Goal: Transaction & Acquisition: Book appointment/travel/reservation

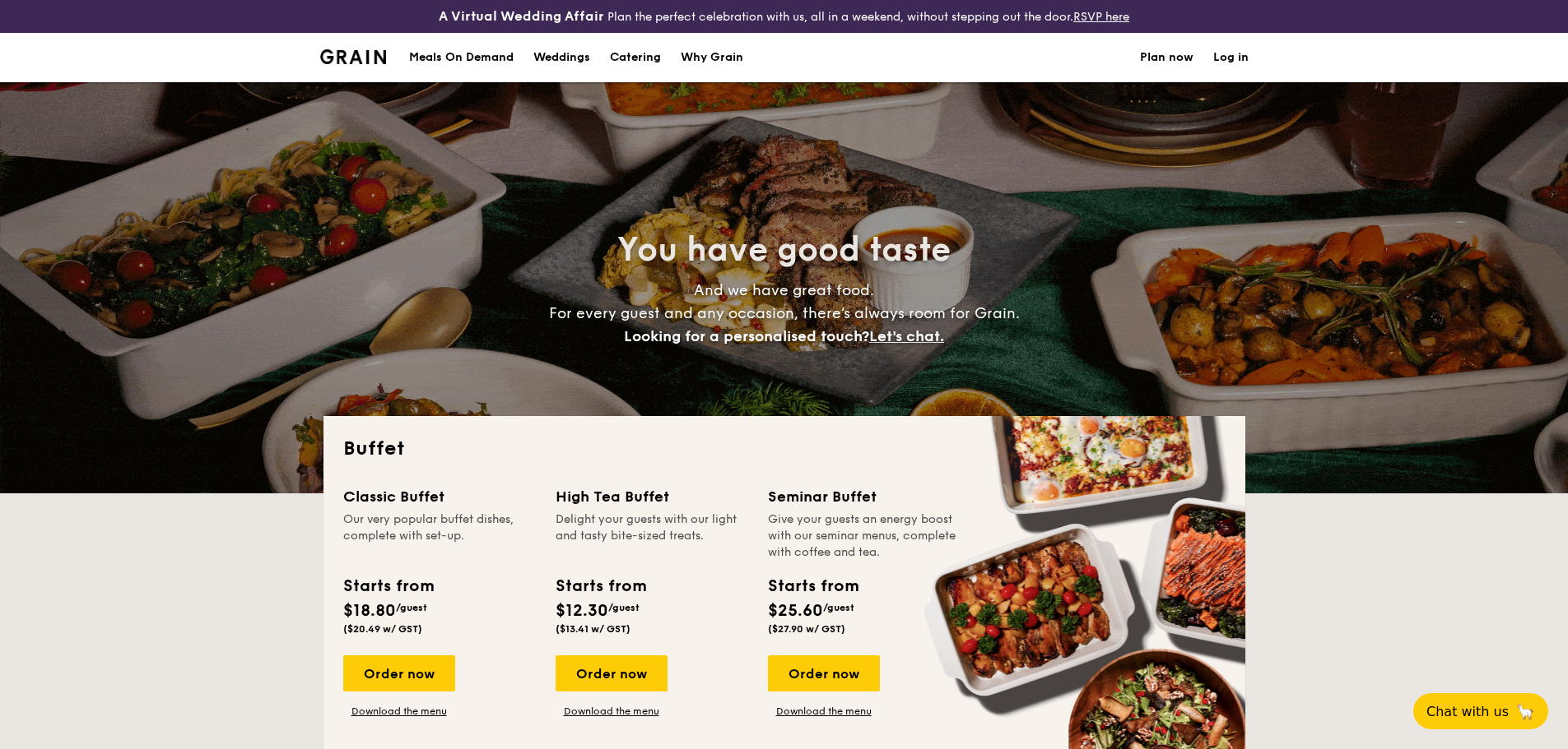
select select
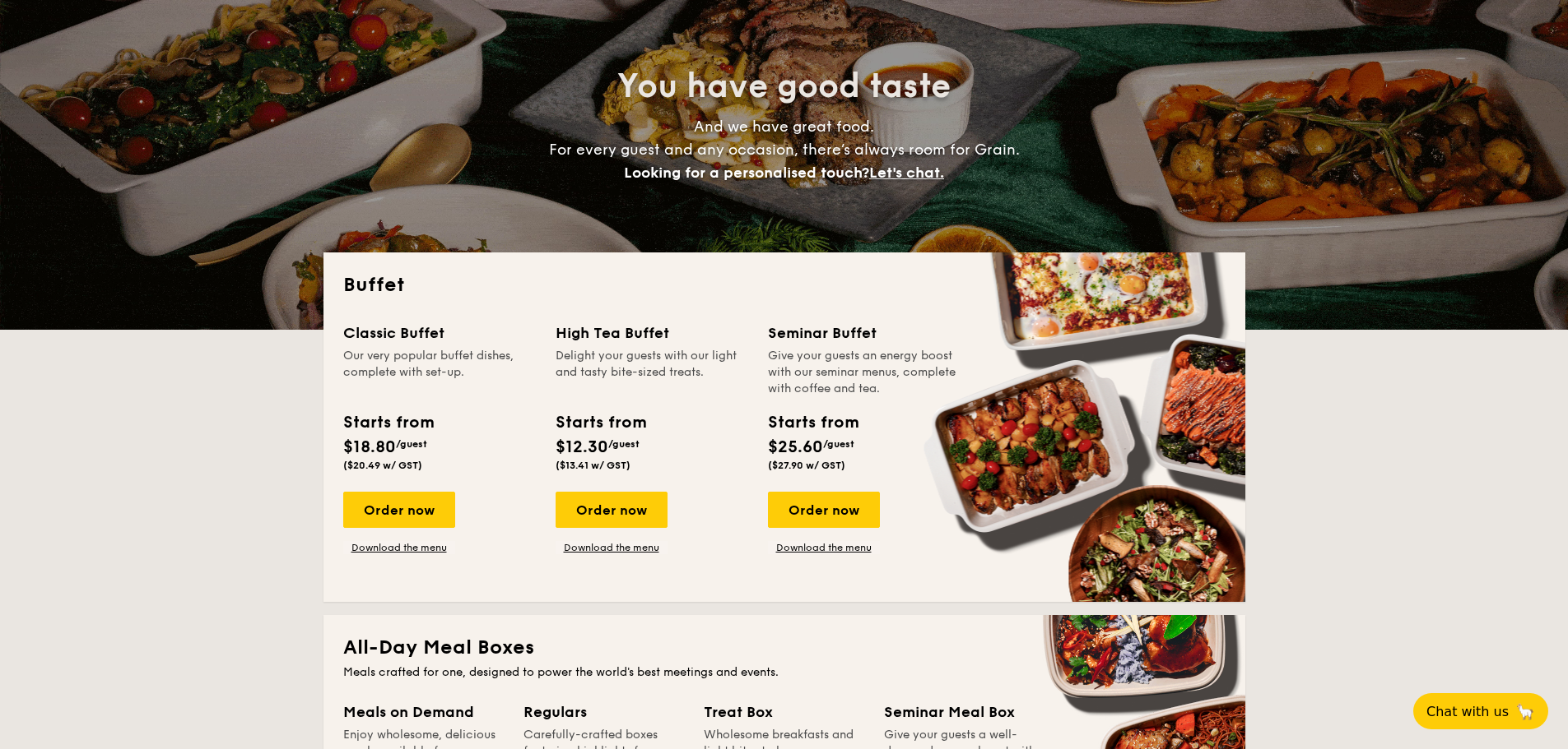
scroll to position [165, 0]
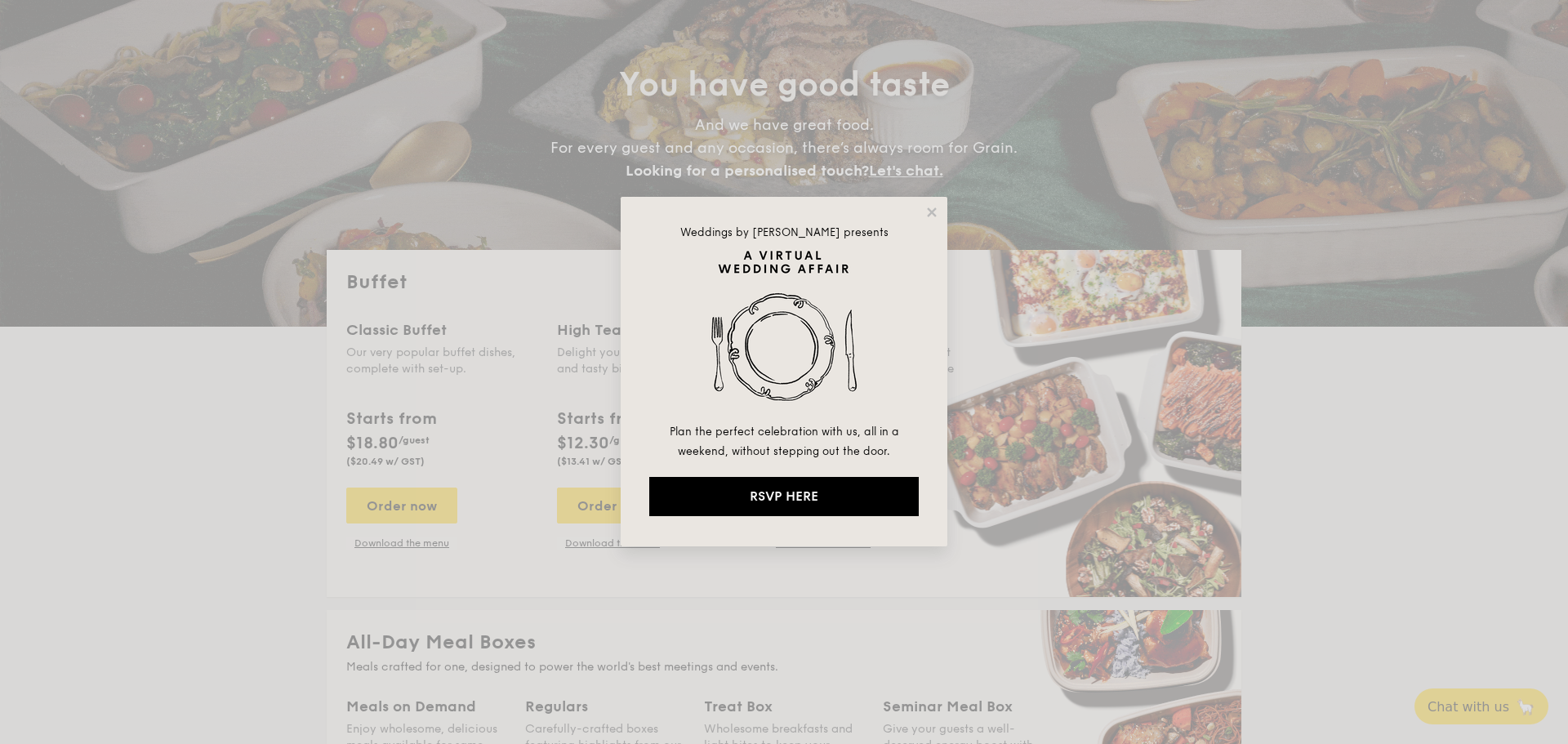
click at [936, 220] on div "Weddings by [PERSON_NAME] presents Plan the perfect celebration with us, all in…" at bounding box center [784, 372] width 327 height 350
click at [934, 216] on icon at bounding box center [931, 211] width 14 height 14
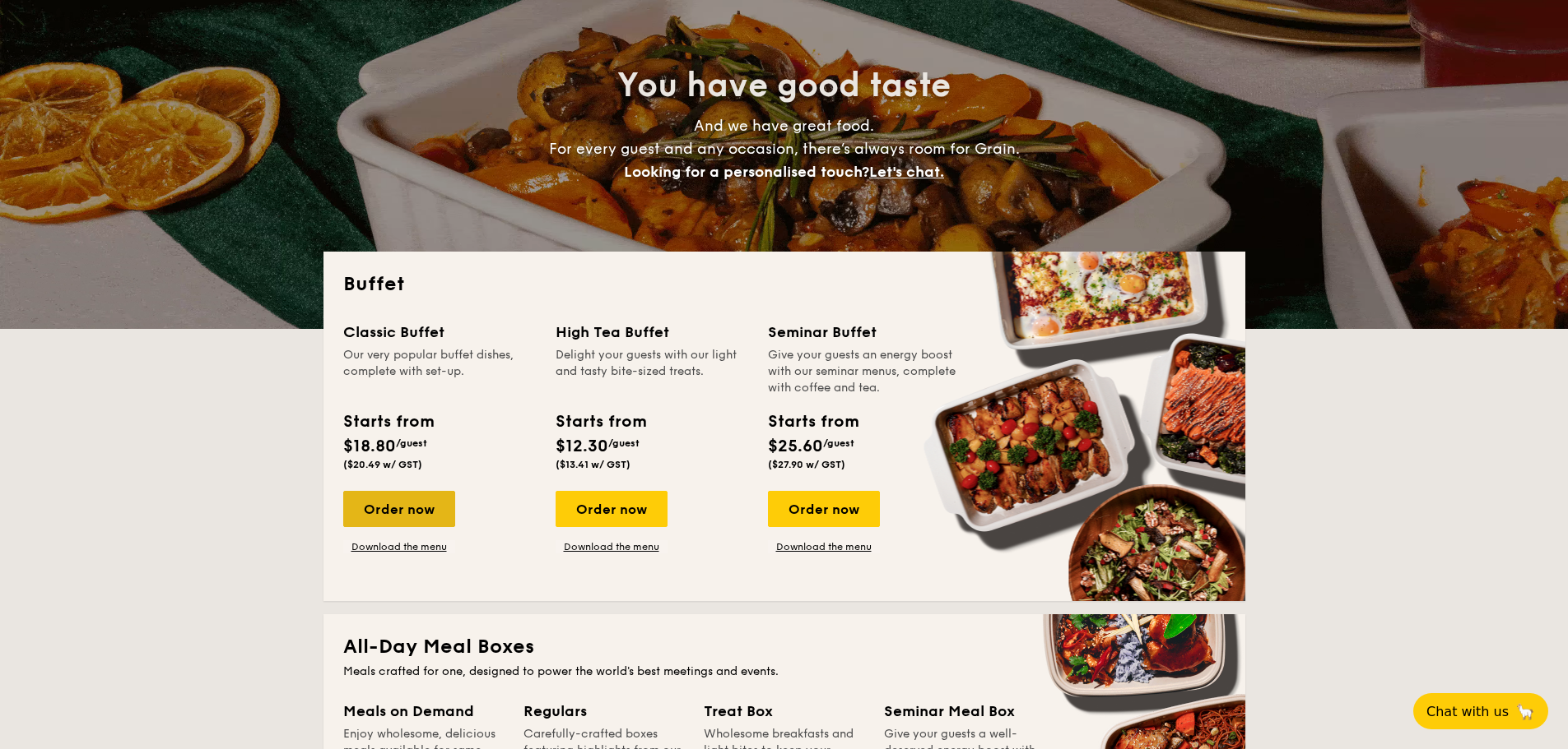
click at [428, 511] on div "Order now" at bounding box center [399, 509] width 112 height 36
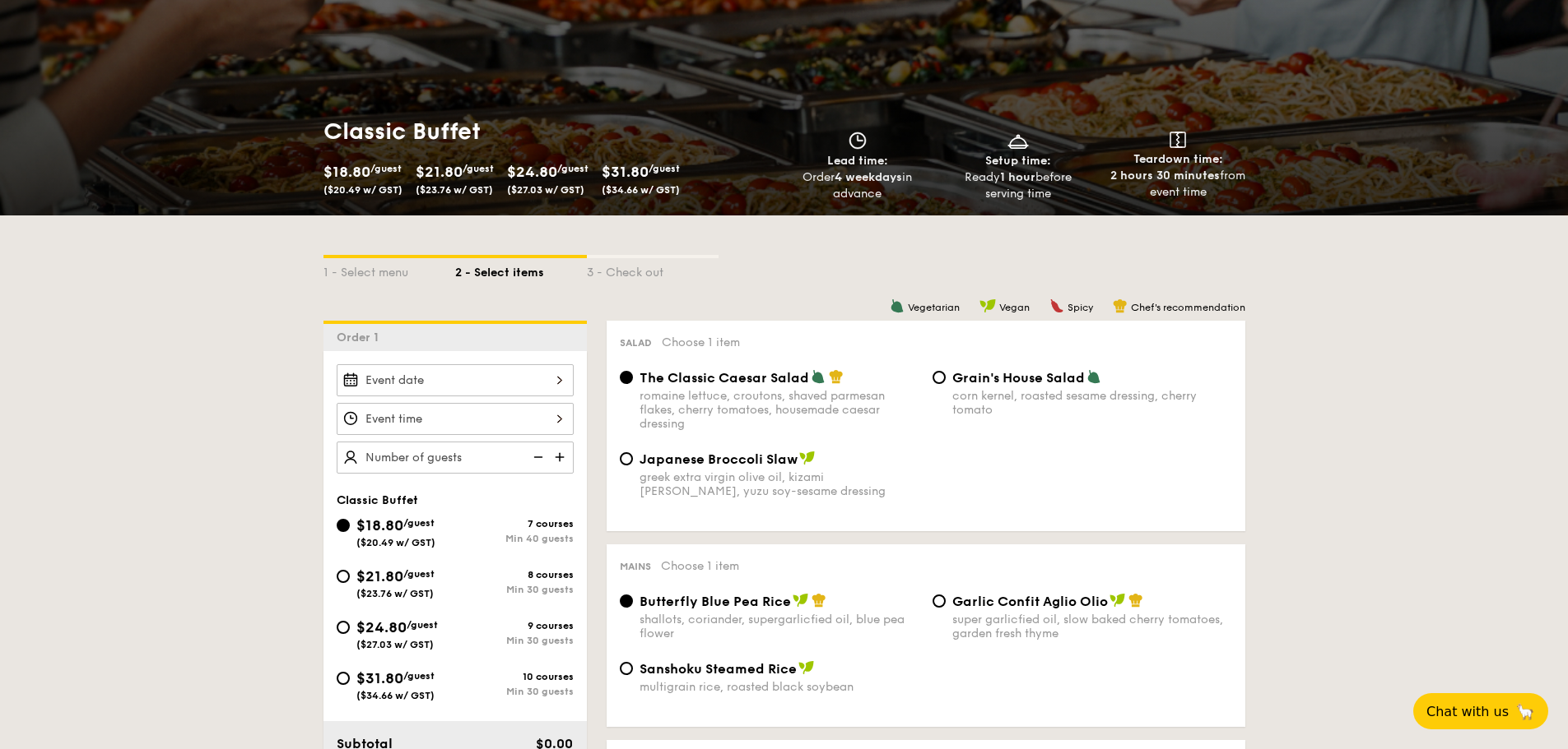
scroll to position [329, 0]
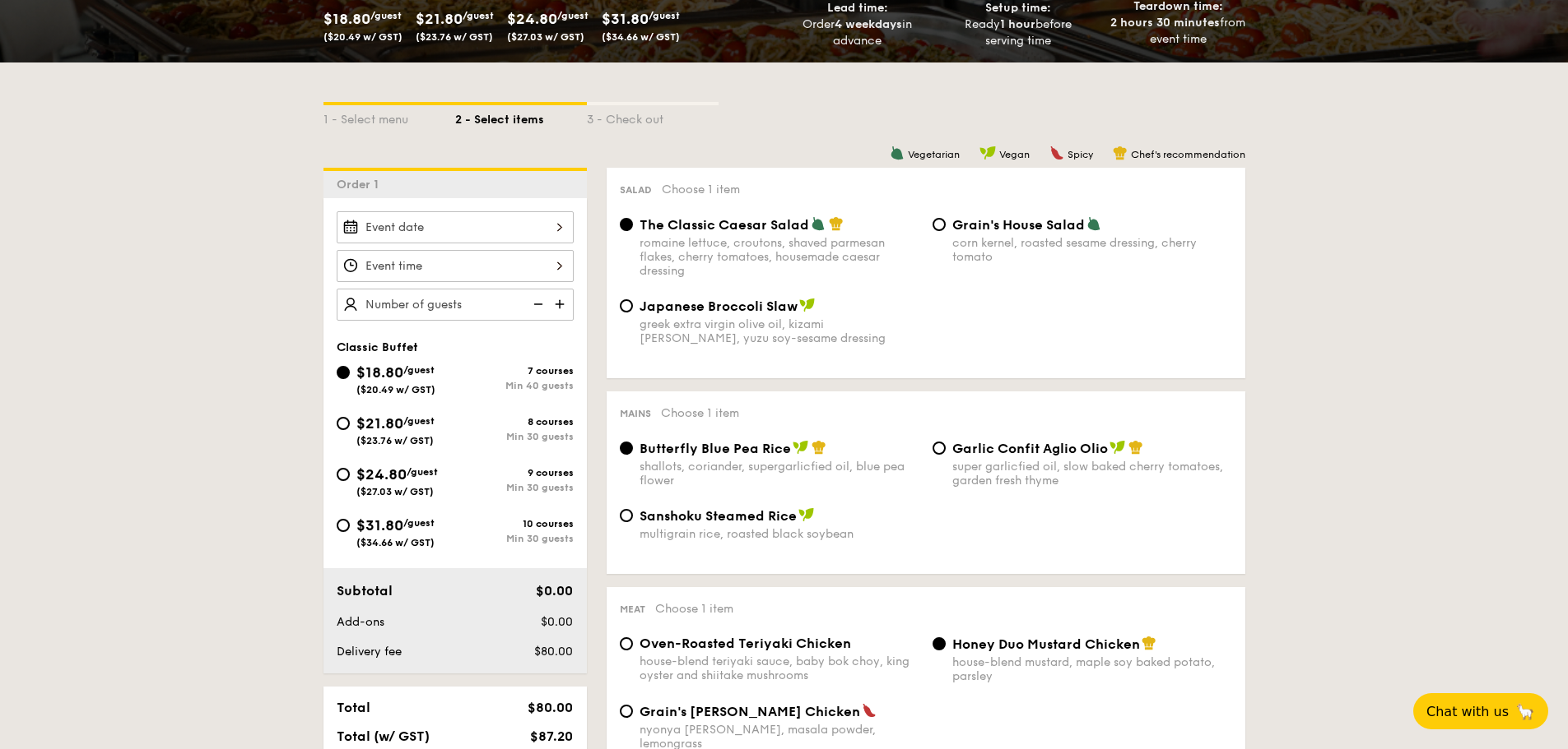
click at [401, 425] on span "$21.80" at bounding box center [379, 423] width 47 height 18
click at [350, 425] on input "$21.80 /guest ($23.76 w/ GST) 8 courses Min 30 guests" at bounding box center [344, 424] width 13 height 13
radio input "true"
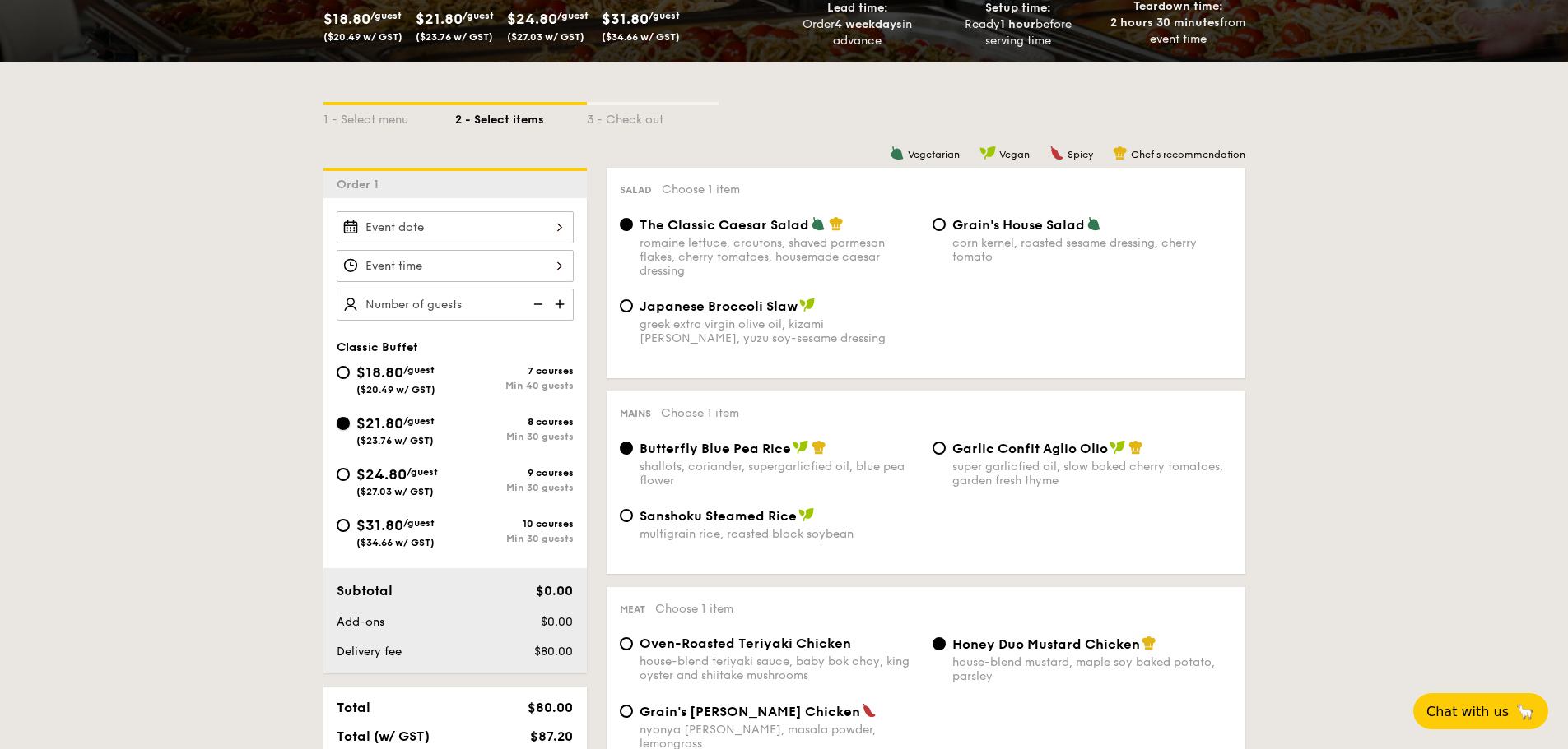
radio input "true"
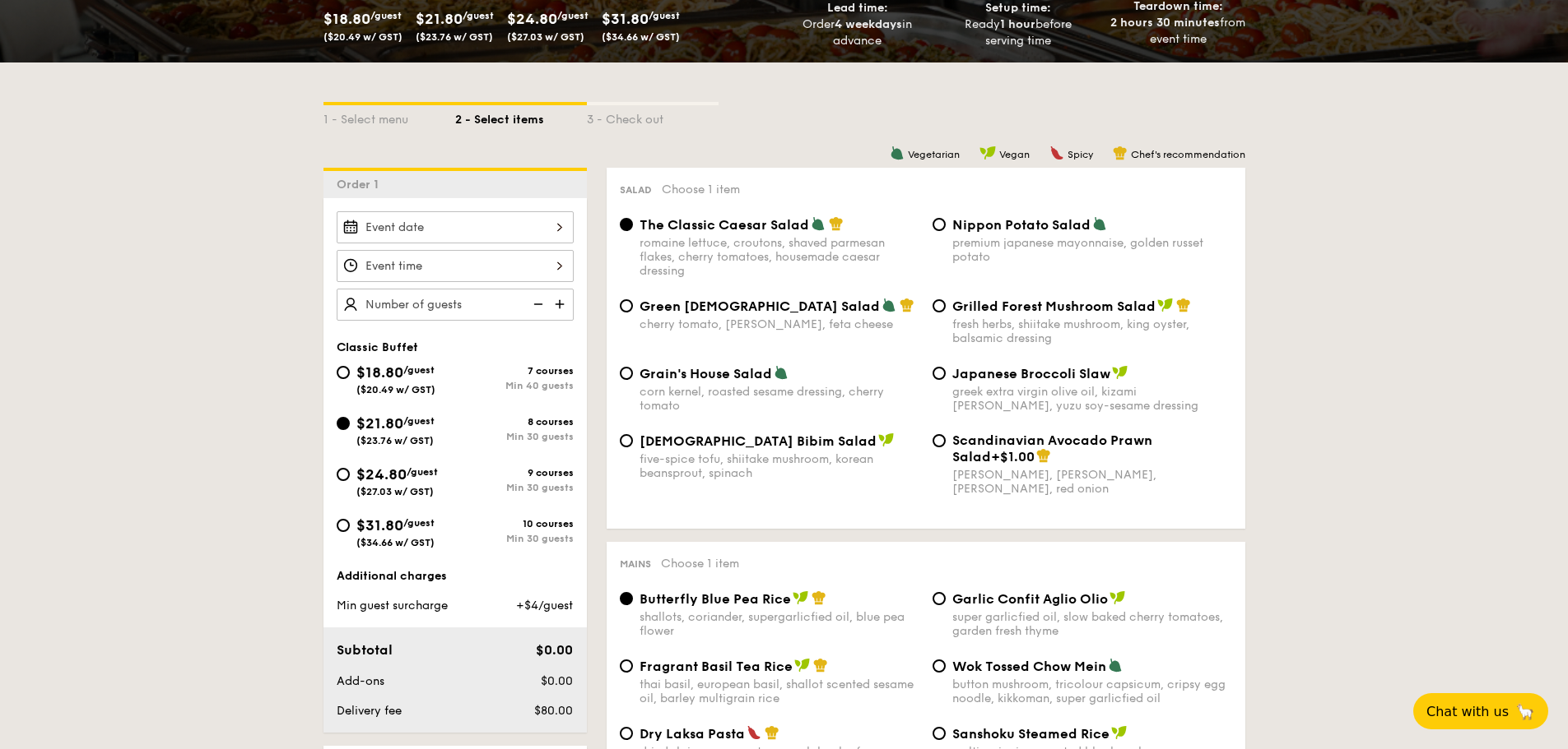
click at [391, 367] on span "$18.80" at bounding box center [379, 372] width 47 height 18
click at [350, 367] on input "$18.80 /guest ($20.49 w/ GST) 7 courses Min 40 guests" at bounding box center [344, 373] width 13 height 13
radio input "true"
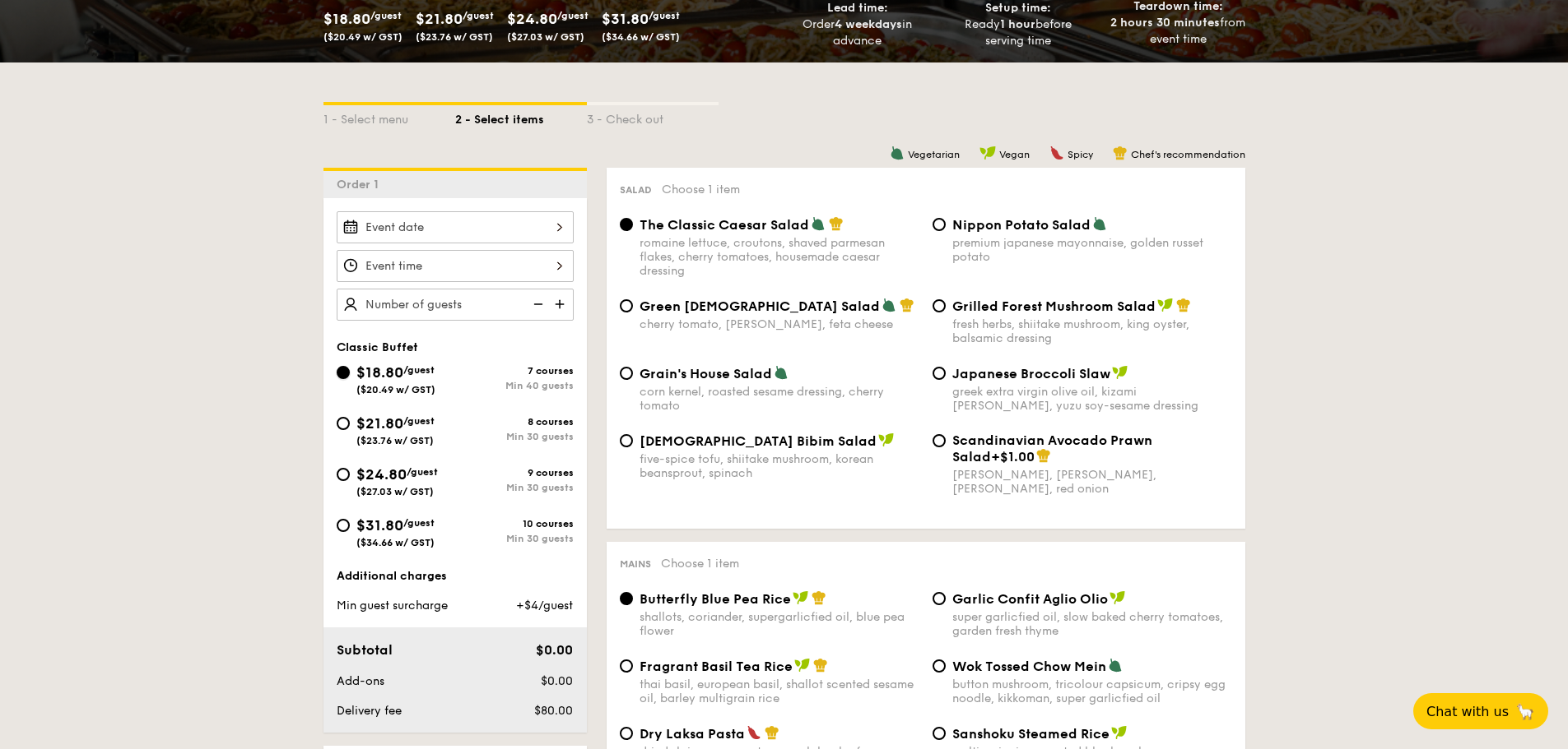
radio input "true"
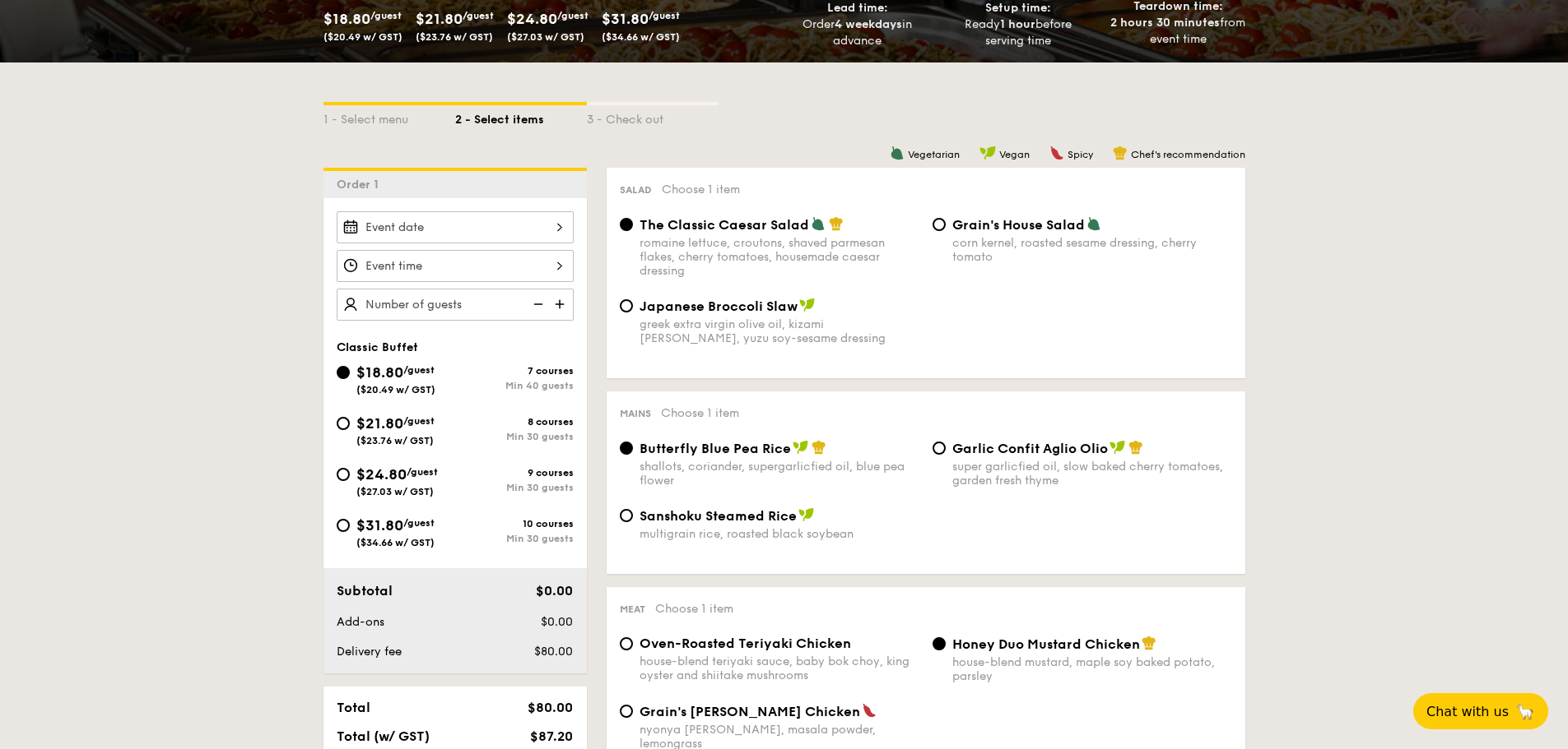
click at [388, 426] on span "$21.80" at bounding box center [379, 423] width 47 height 18
click at [350, 426] on input "$21.80 /guest ($23.76 w/ GST) 8 courses Min 30 guests" at bounding box center [344, 424] width 13 height 13
radio input "true"
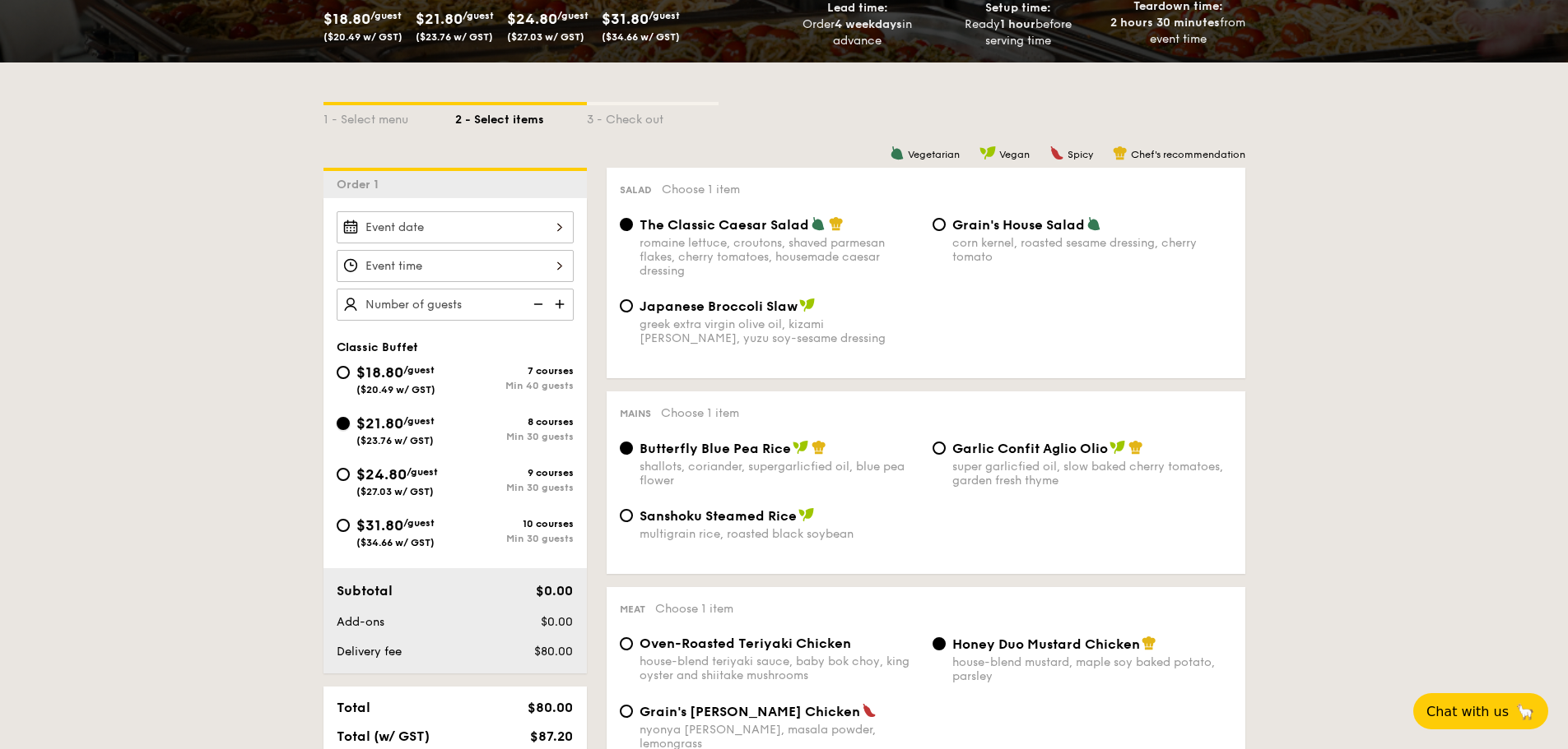
radio input "true"
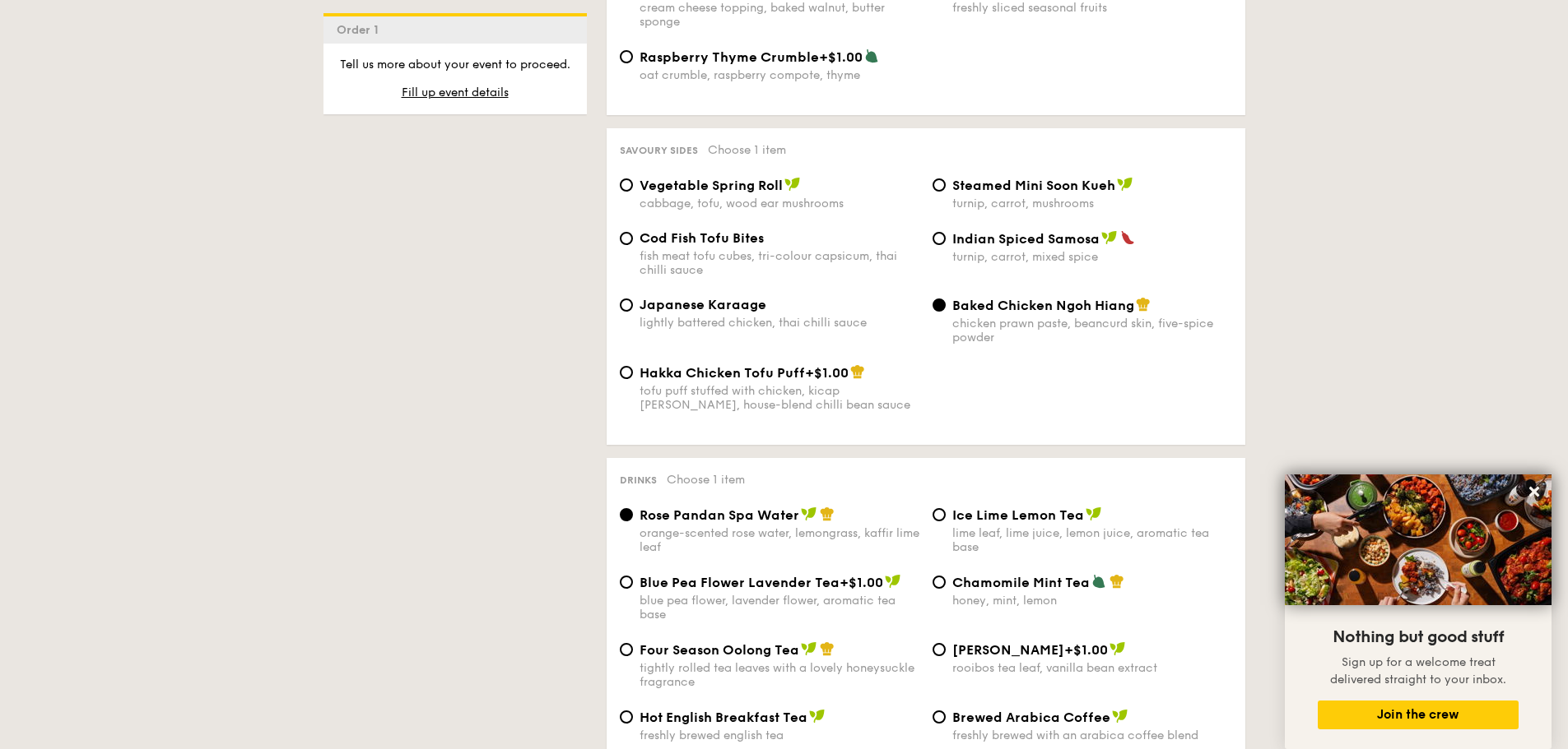
scroll to position [2961, 0]
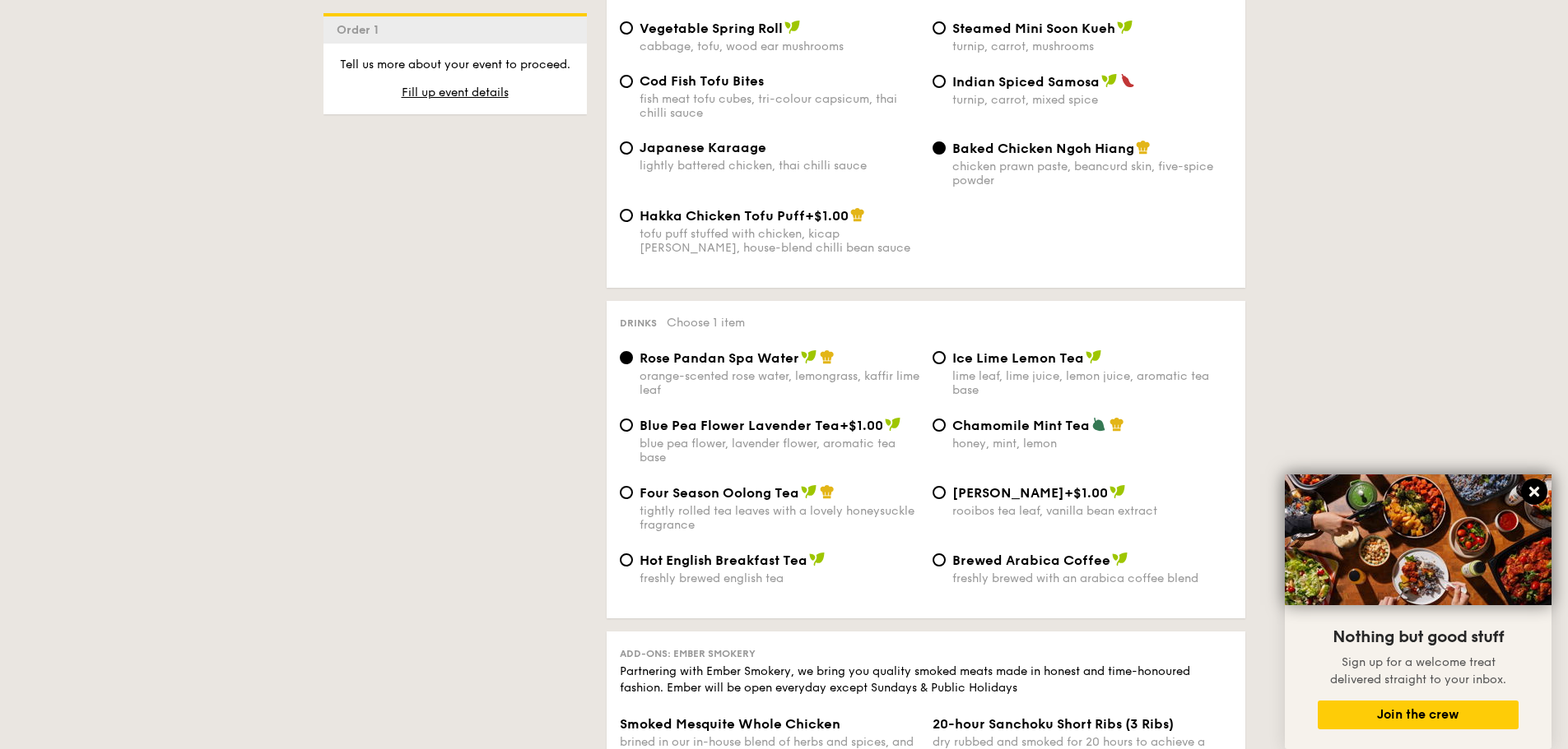
click at [1537, 494] on icon at bounding box center [1533, 491] width 14 height 14
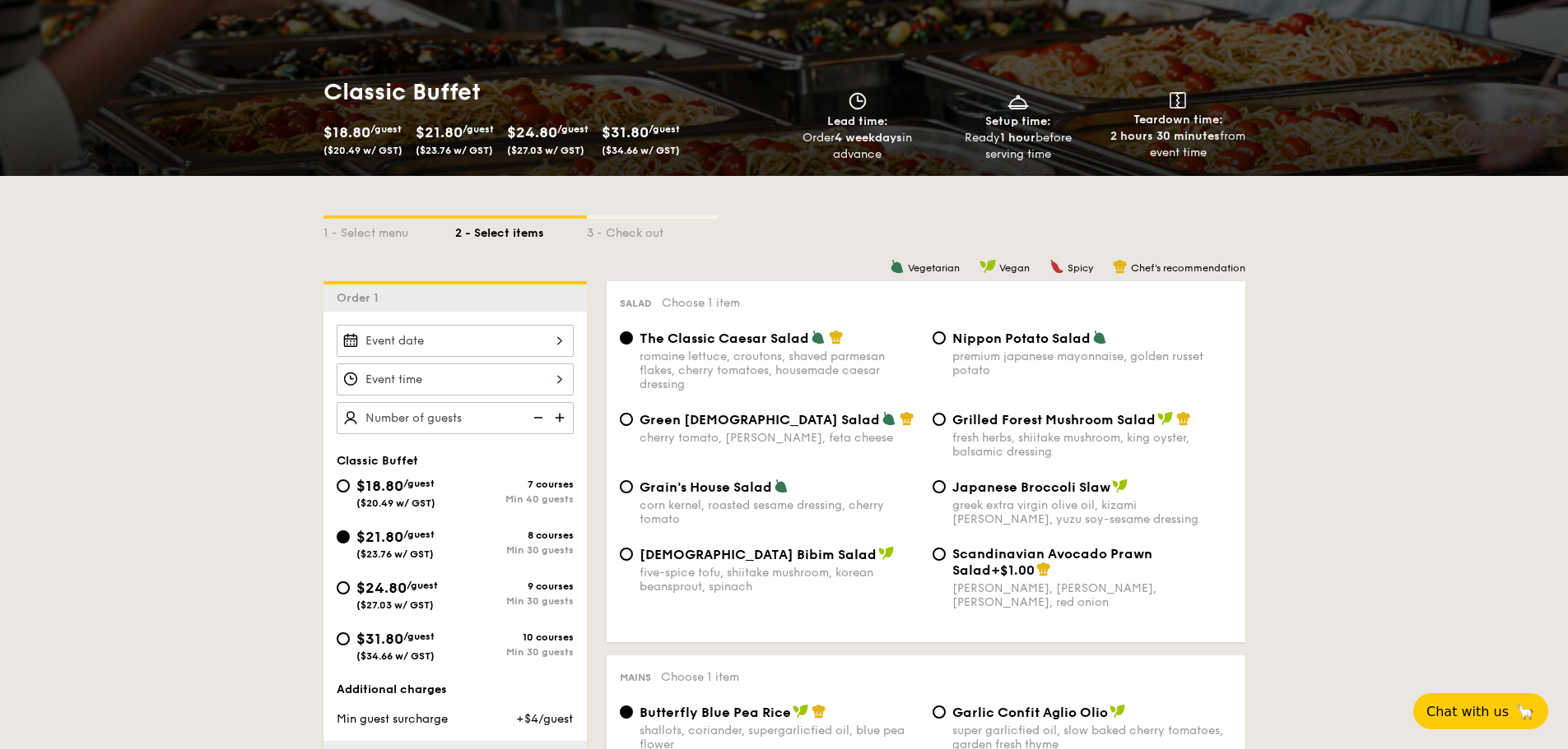
scroll to position [329, 0]
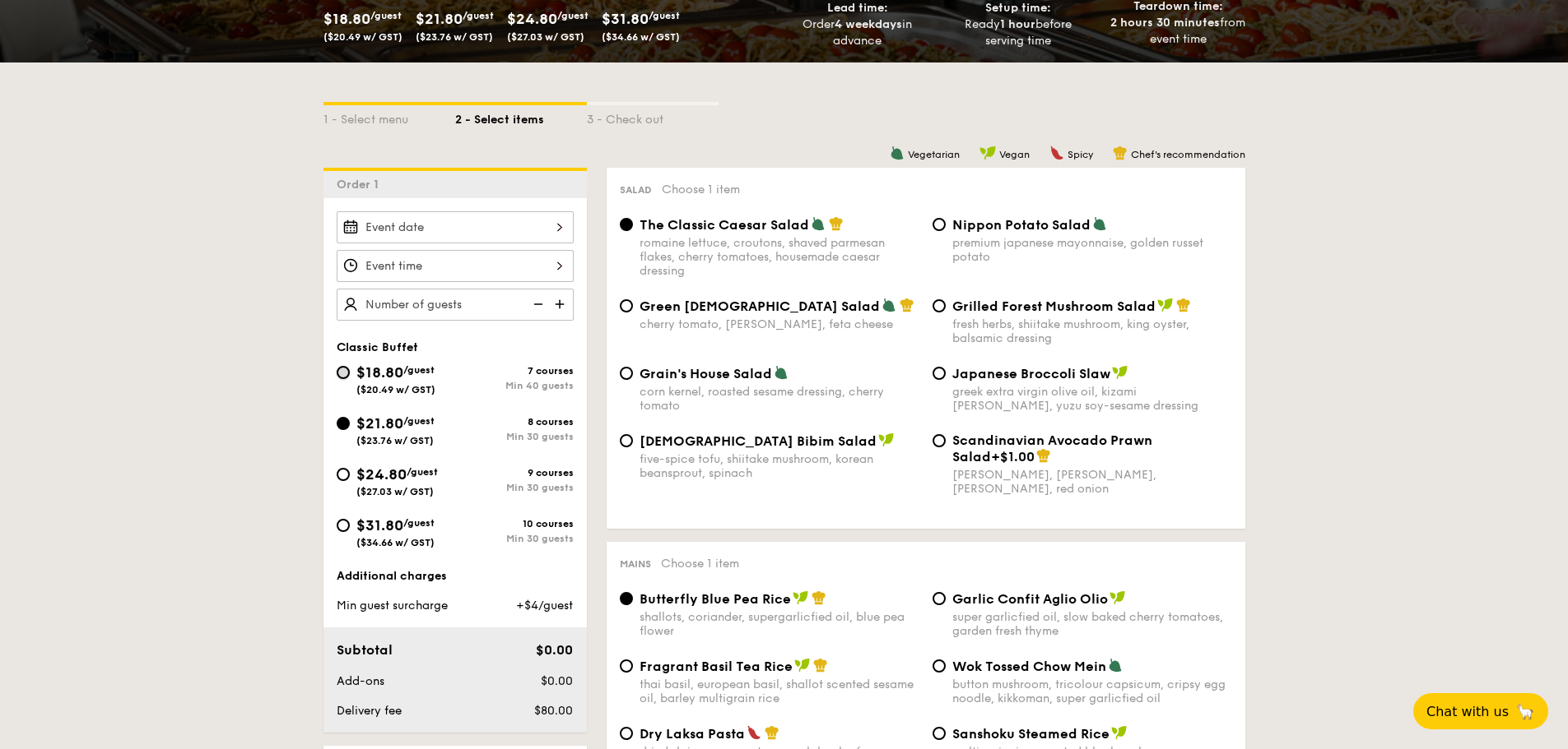
click at [344, 377] on input "$18.80 /guest ($20.49 w/ GST) 7 courses Min 40 guests" at bounding box center [344, 373] width 13 height 13
radio input "true"
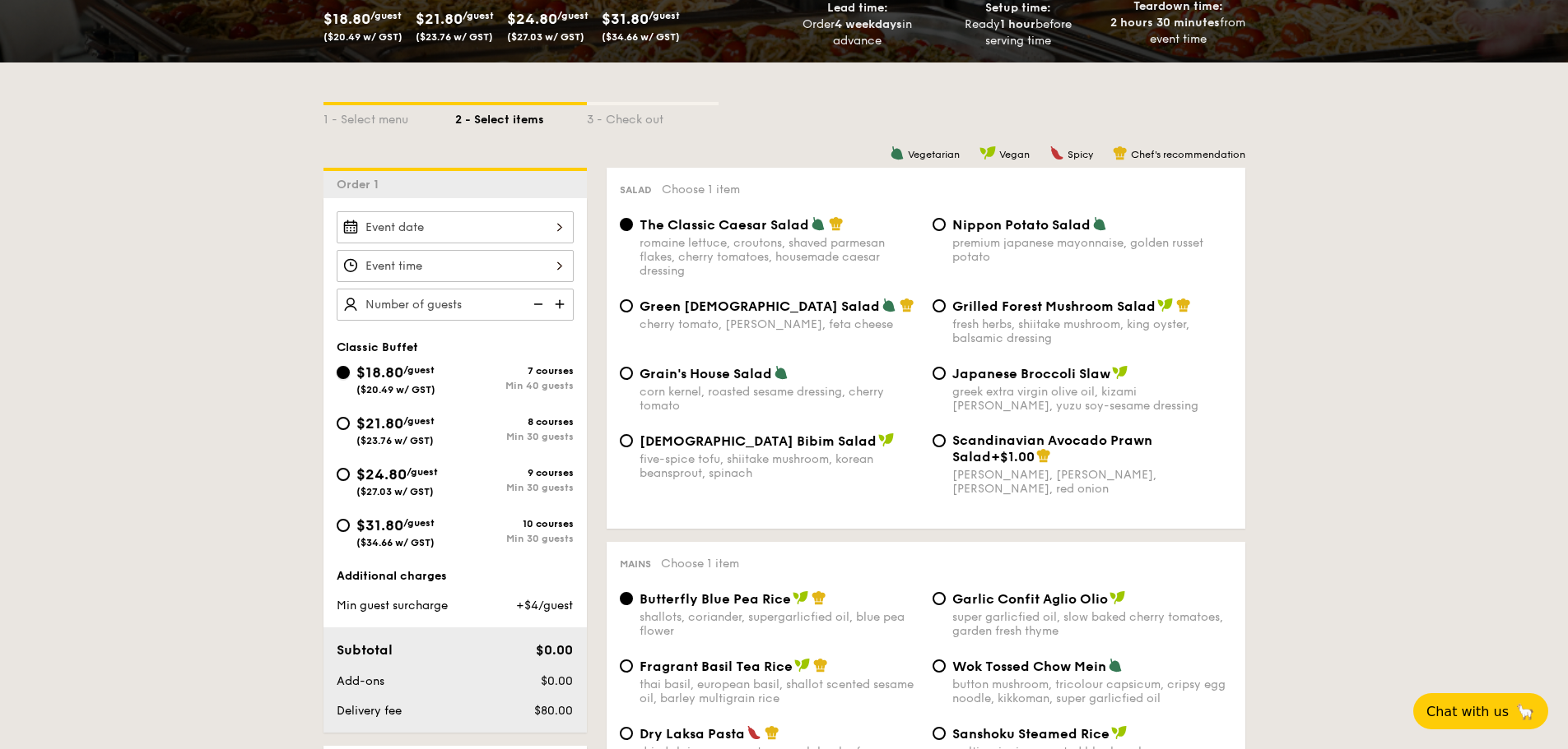
radio input "true"
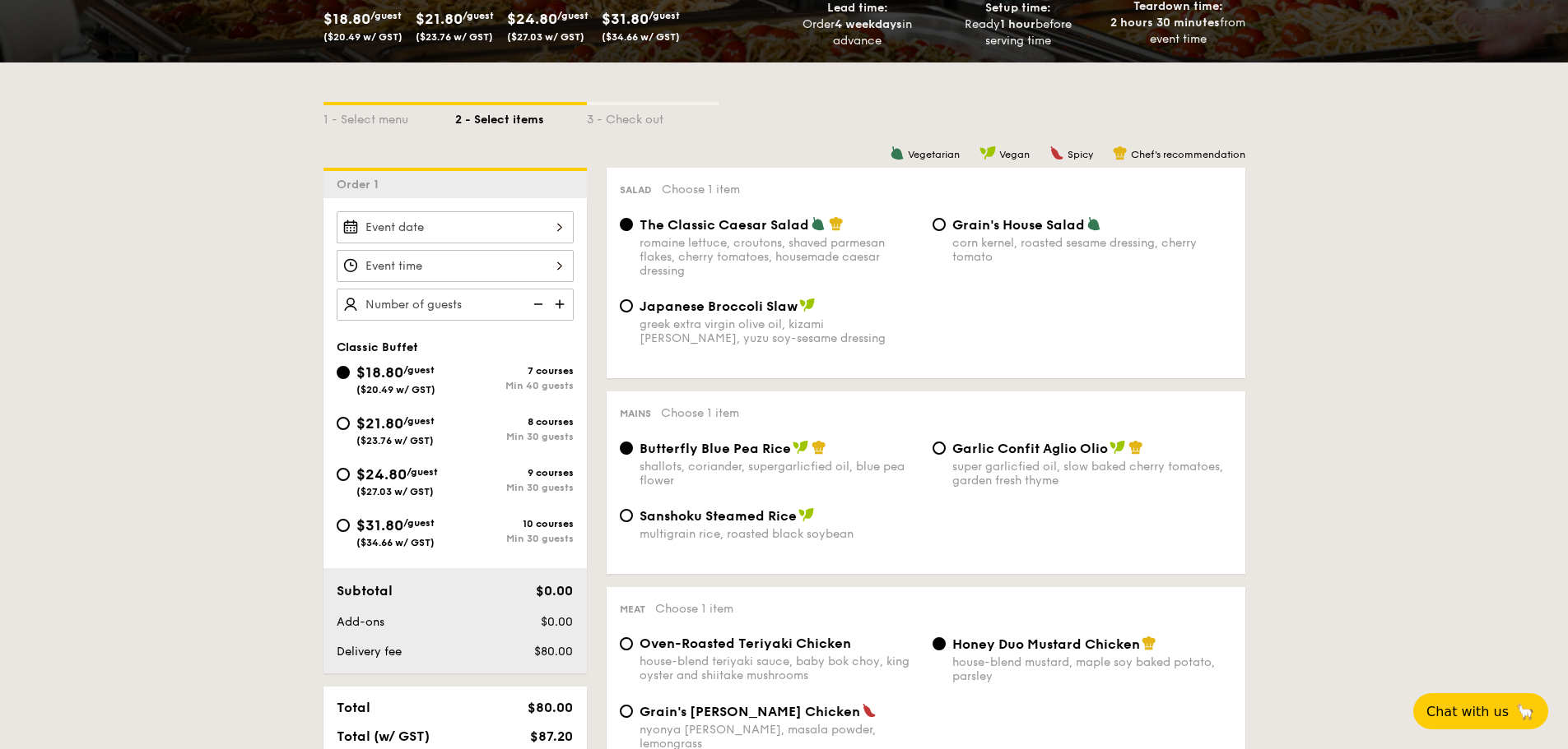
click at [490, 222] on div at bounding box center [455, 226] width 237 height 32
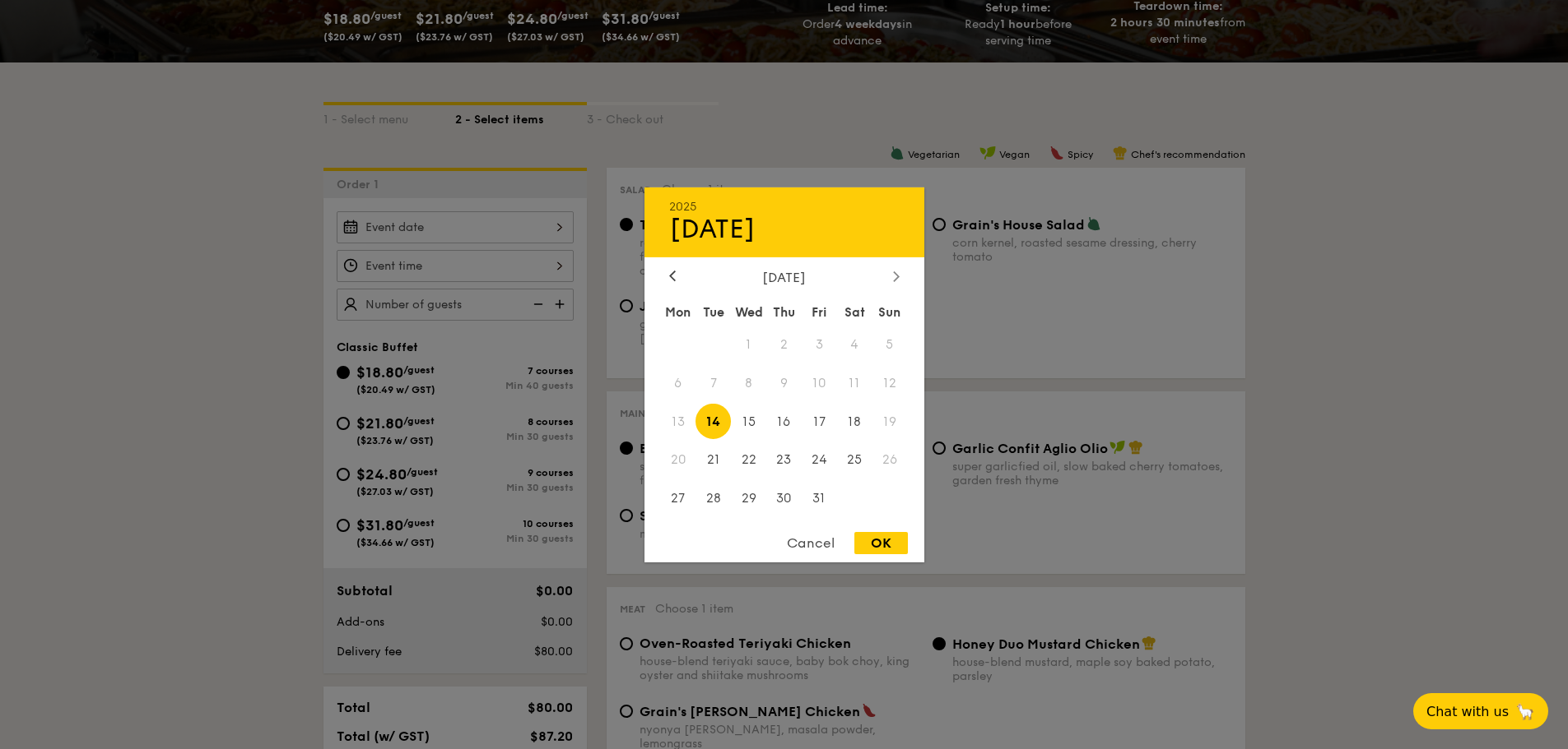
click at [903, 271] on div at bounding box center [895, 276] width 14 height 15
click at [892, 342] on span "2" at bounding box center [890, 343] width 36 height 35
click at [888, 348] on span "2" at bounding box center [890, 343] width 36 height 35
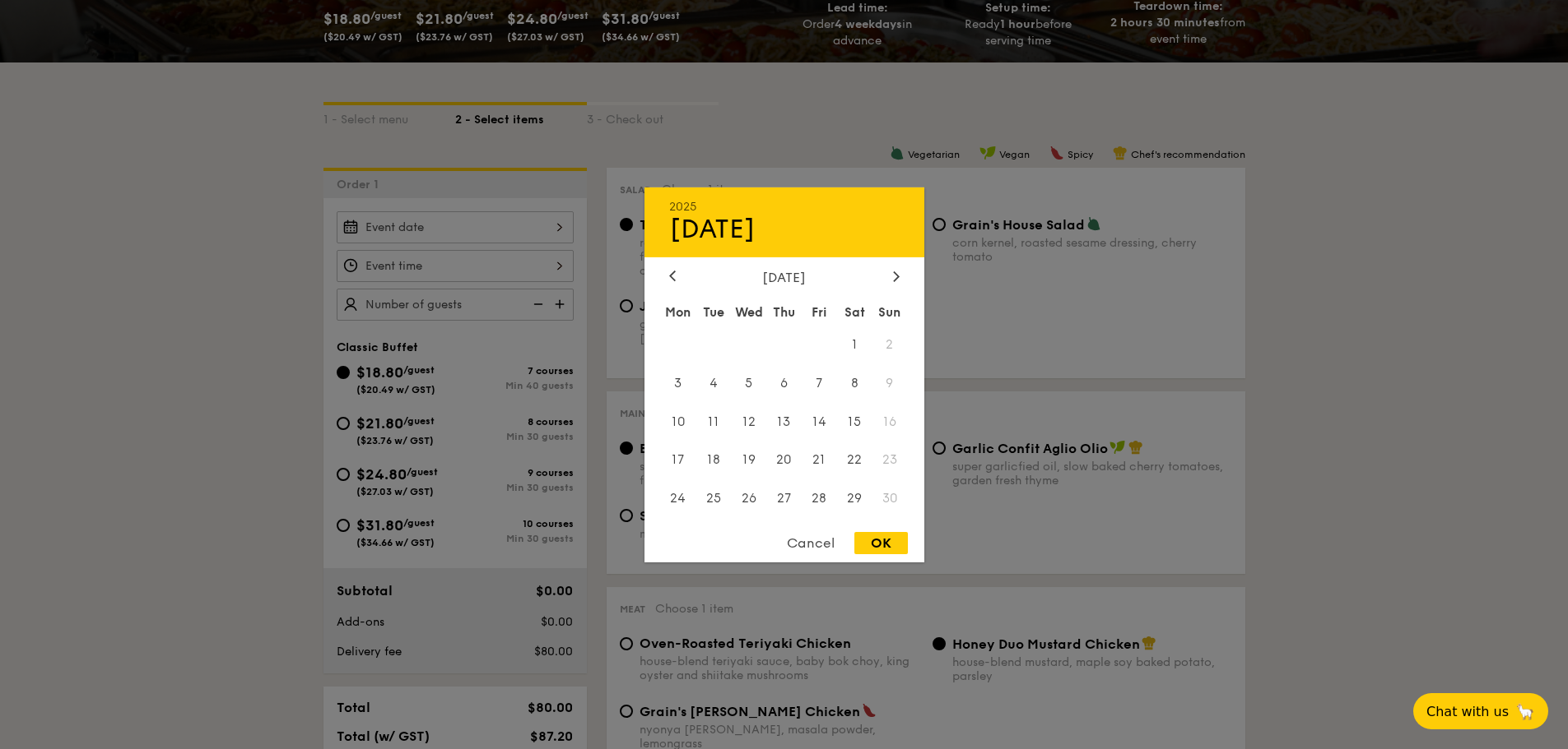
click at [807, 540] on div "Cancel" at bounding box center [811, 543] width 81 height 22
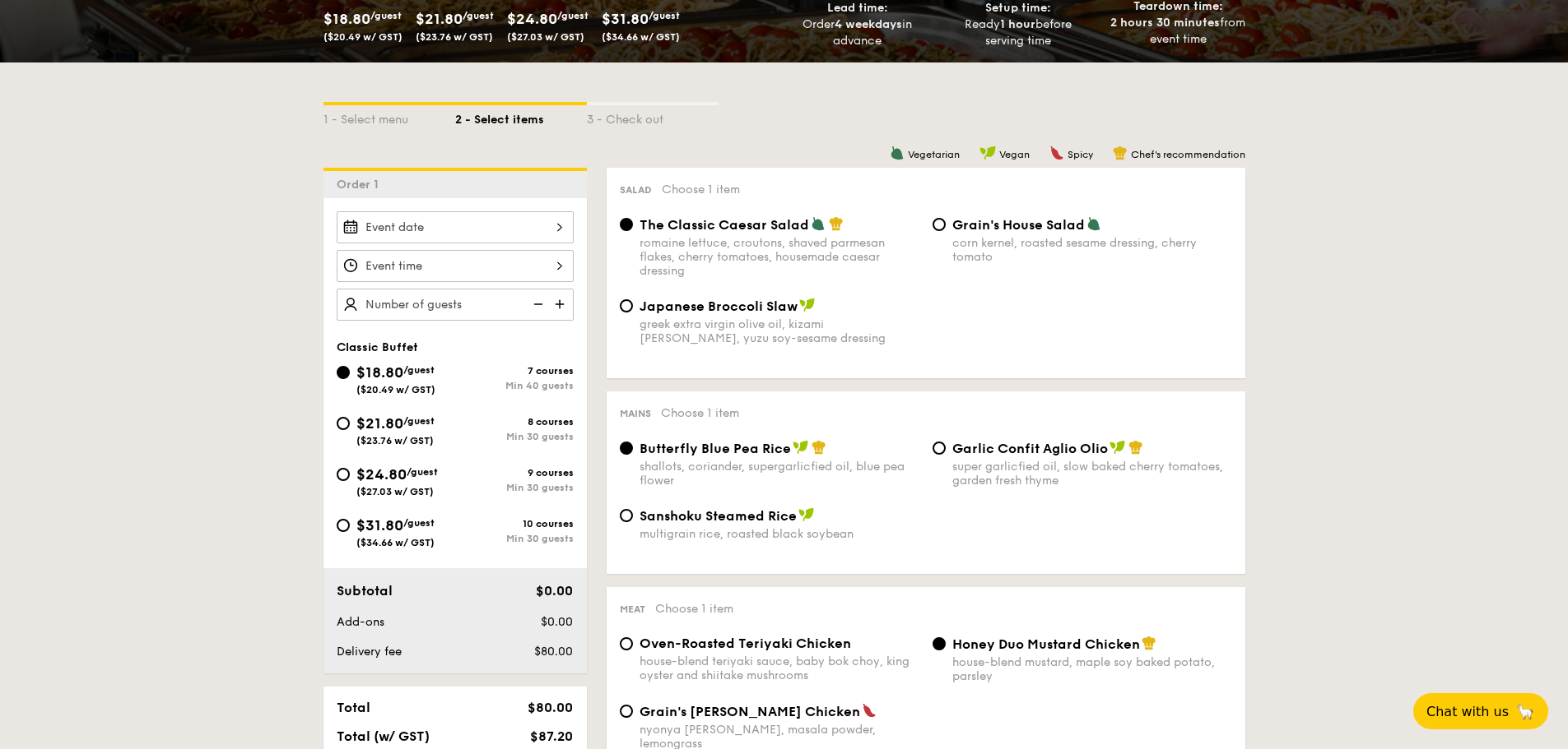
click at [408, 424] on span "/guest" at bounding box center [418, 421] width 32 height 12
click at [350, 424] on input "$21.80 /guest ($23.76 w/ GST) 8 courses Min 30 guests" at bounding box center [344, 424] width 13 height 13
radio input "true"
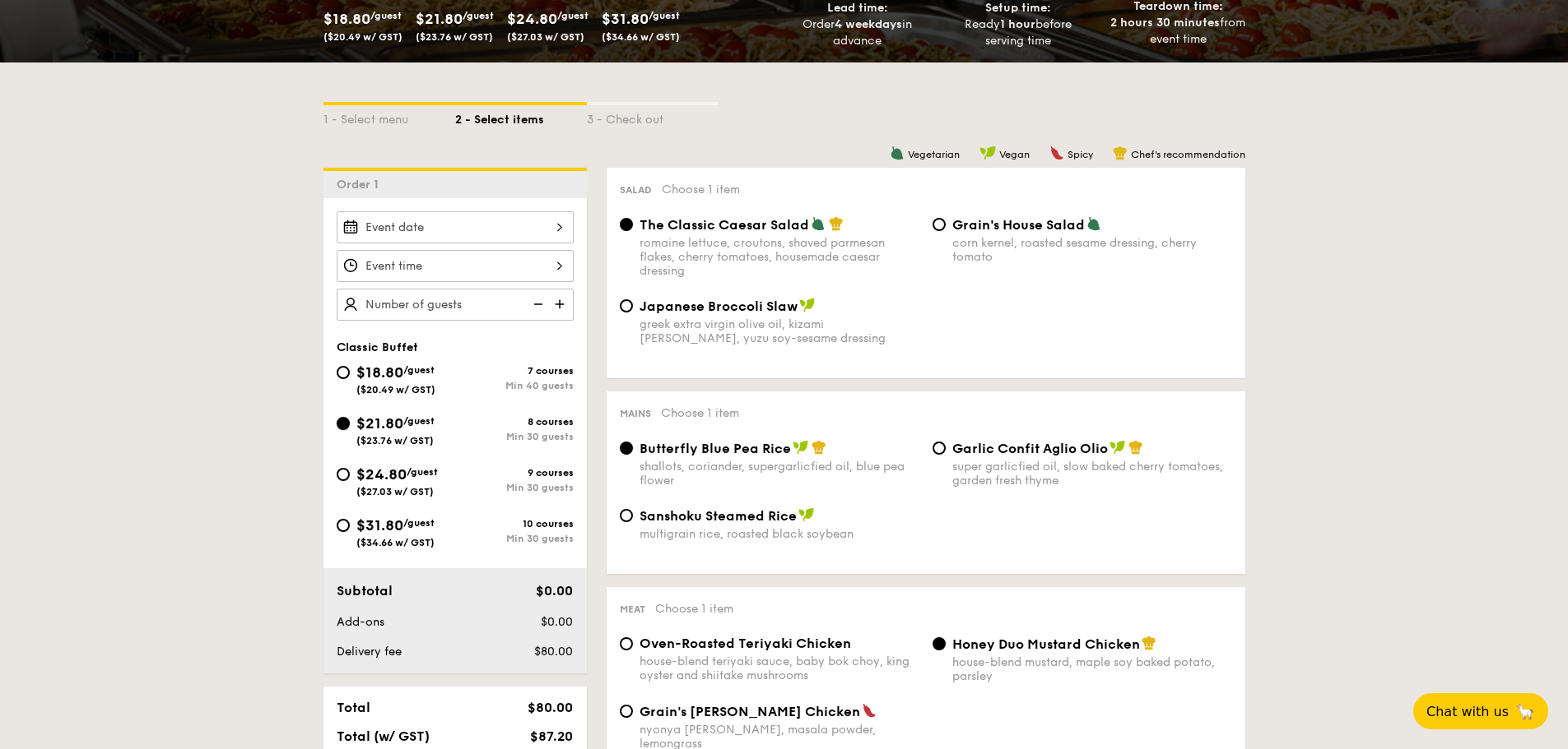
radio input "true"
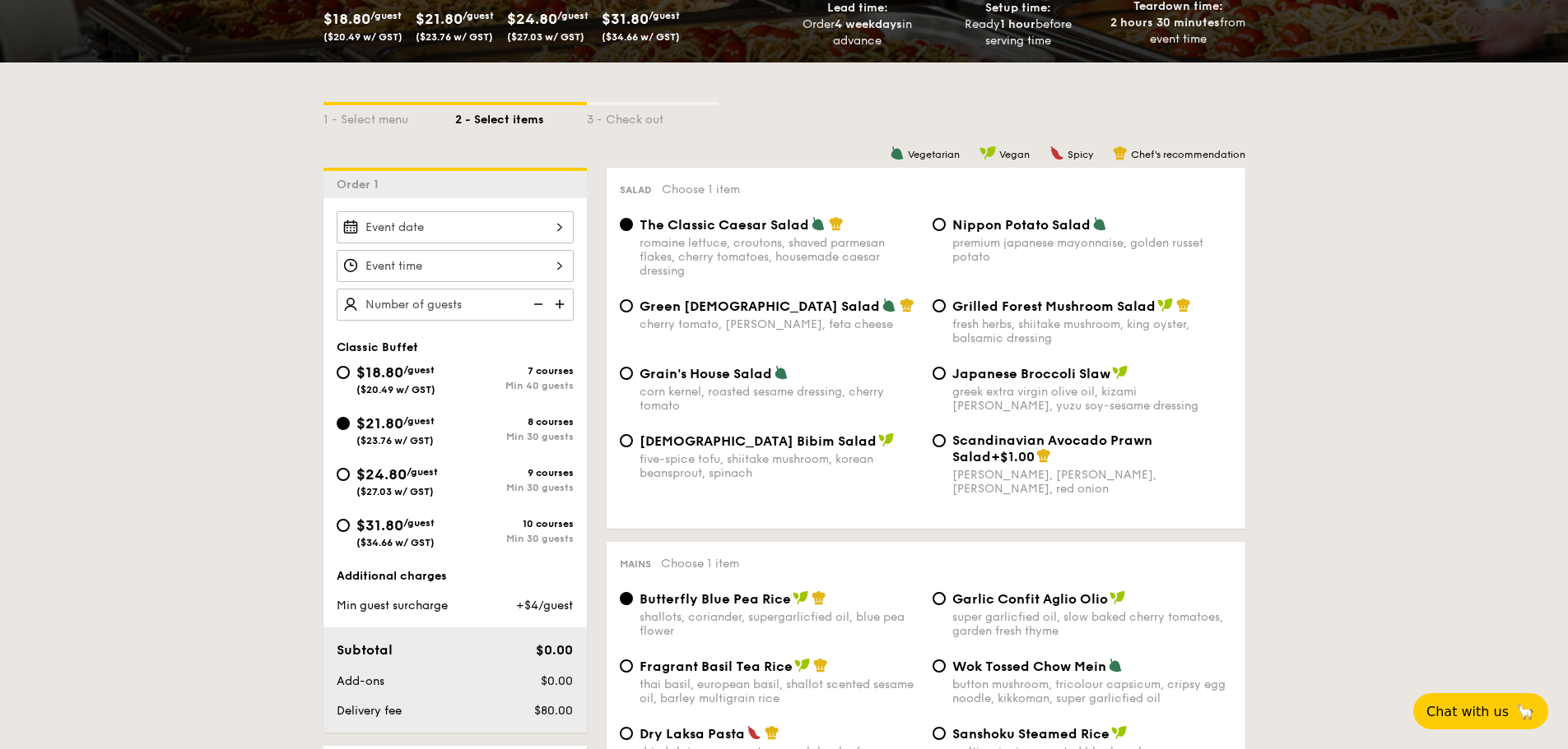
click at [482, 231] on div at bounding box center [455, 226] width 237 height 32
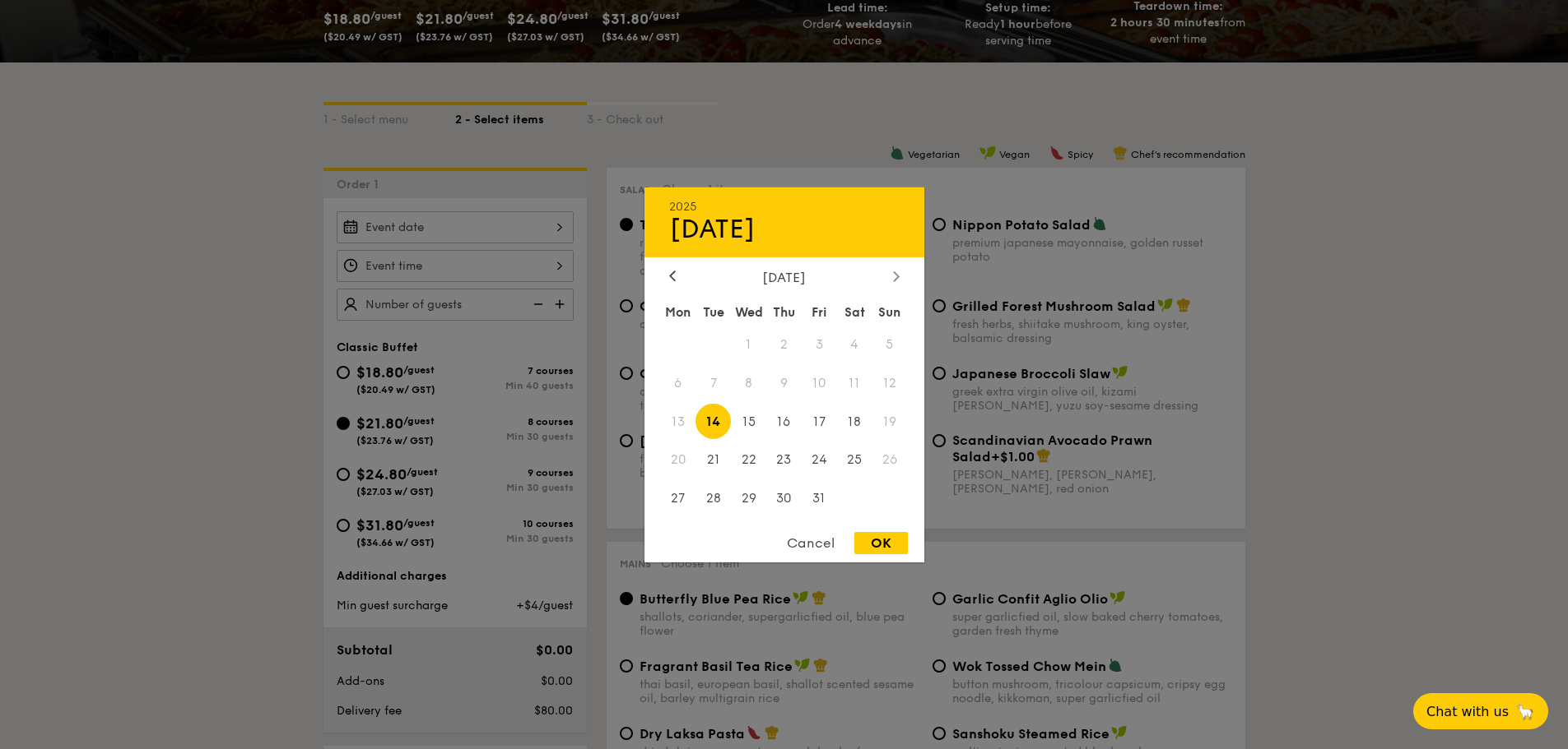
click at [901, 278] on div at bounding box center [895, 276] width 14 height 15
click at [891, 342] on span "2" at bounding box center [890, 343] width 36 height 35
click at [893, 283] on div at bounding box center [895, 276] width 14 height 15
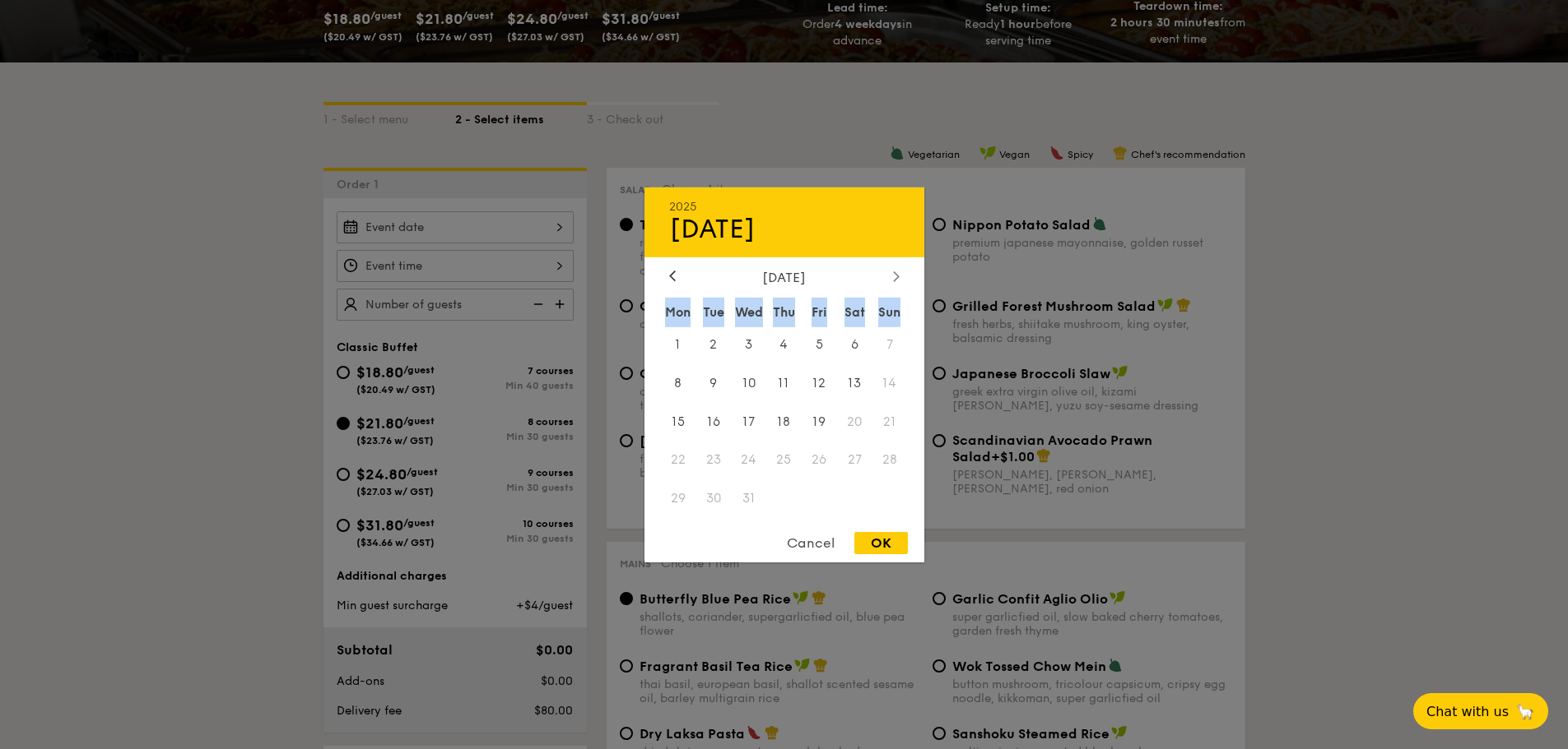
click at [893, 283] on div at bounding box center [895, 276] width 14 height 15
click at [715, 354] on span at bounding box center [713, 343] width 36 height 35
click at [669, 277] on icon at bounding box center [672, 275] width 7 height 11
click at [819, 551] on div "Cancel" at bounding box center [811, 543] width 81 height 22
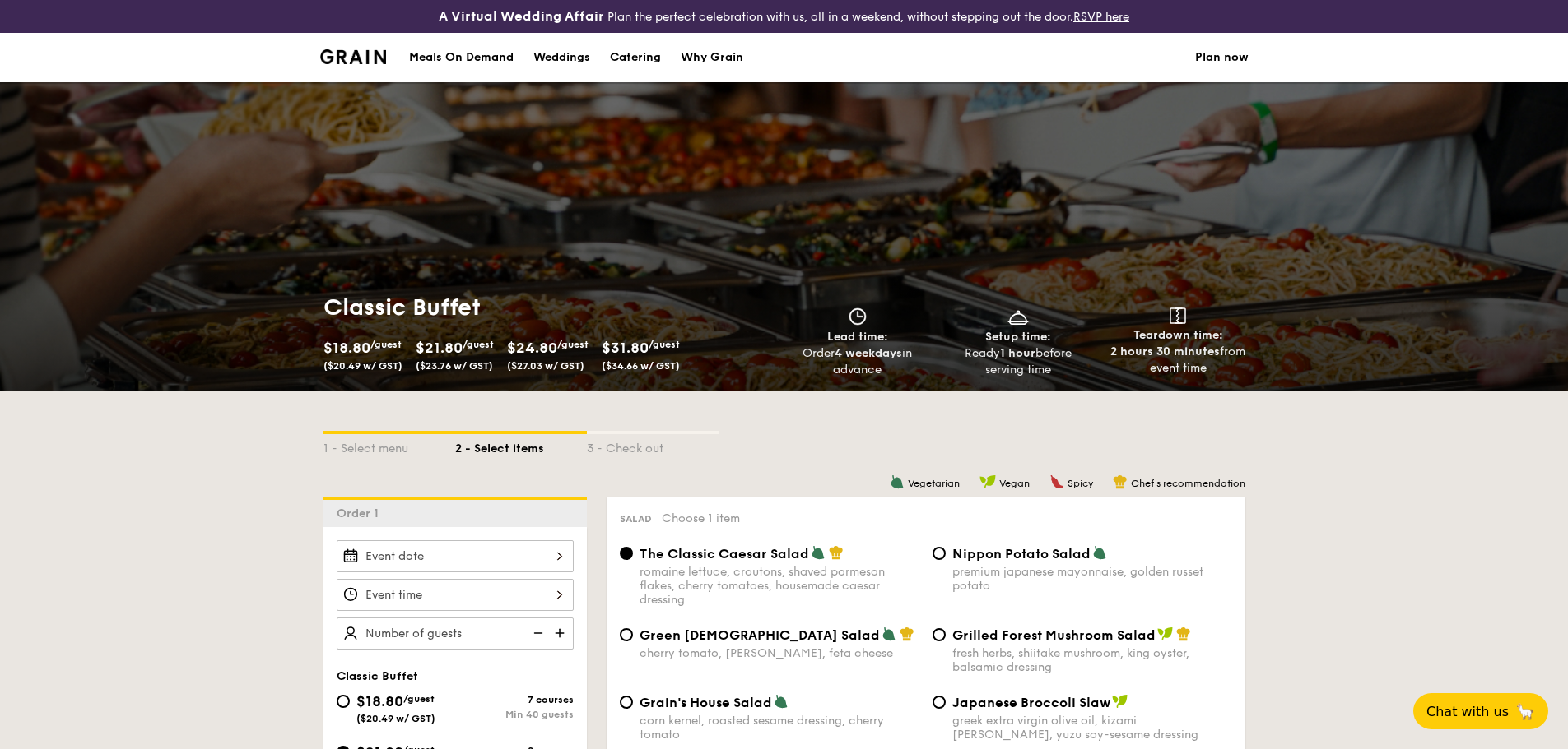
scroll to position [165, 0]
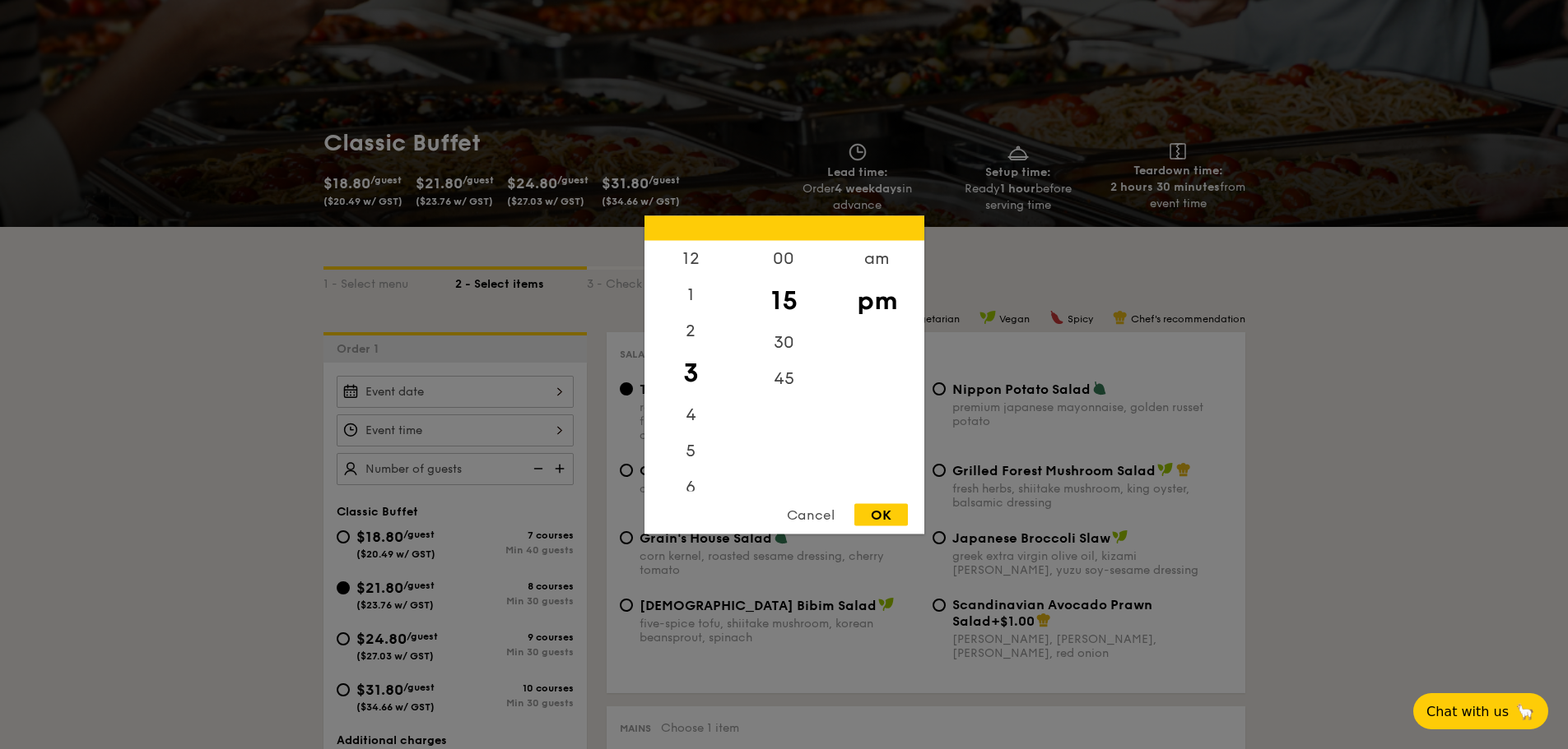
click at [441, 424] on div "12 1 2 3 4 5 6 7 8 9 10 11 00 15 30 45 am pm Cancel OK" at bounding box center [455, 430] width 237 height 32
drag, startPoint x: 700, startPoint y: 353, endPoint x: 697, endPoint y: 446, distance: 93.0
click at [702, 468] on div "12 1 2 3 4 5 6 7 8 9 10 11" at bounding box center [691, 365] width 93 height 251
click at [682, 305] on div "1" at bounding box center [691, 300] width 93 height 48
click at [697, 269] on div "12" at bounding box center [691, 264] width 93 height 48
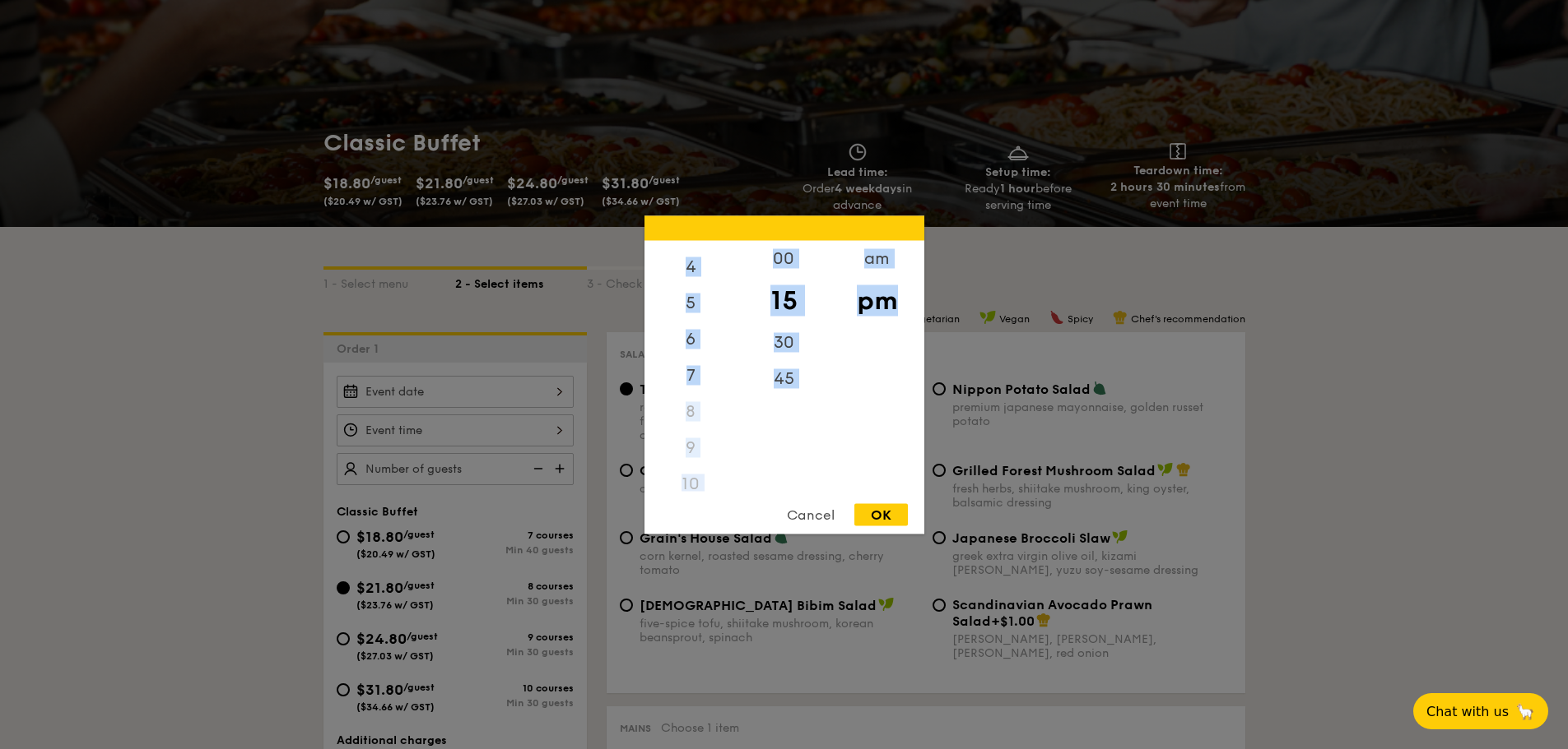
scroll to position [195, 0]
drag, startPoint x: 734, startPoint y: 371, endPoint x: 722, endPoint y: 499, distance: 128.6
click at [722, 505] on div "12 1 2 3 4 5 6 7 8 9 10 11 00 15 30 45 am pm Cancel OK" at bounding box center [785, 375] width 280 height 318
click at [682, 477] on div "11" at bounding box center [691, 473] width 93 height 36
click at [691, 471] on div "11" at bounding box center [691, 473] width 93 height 36
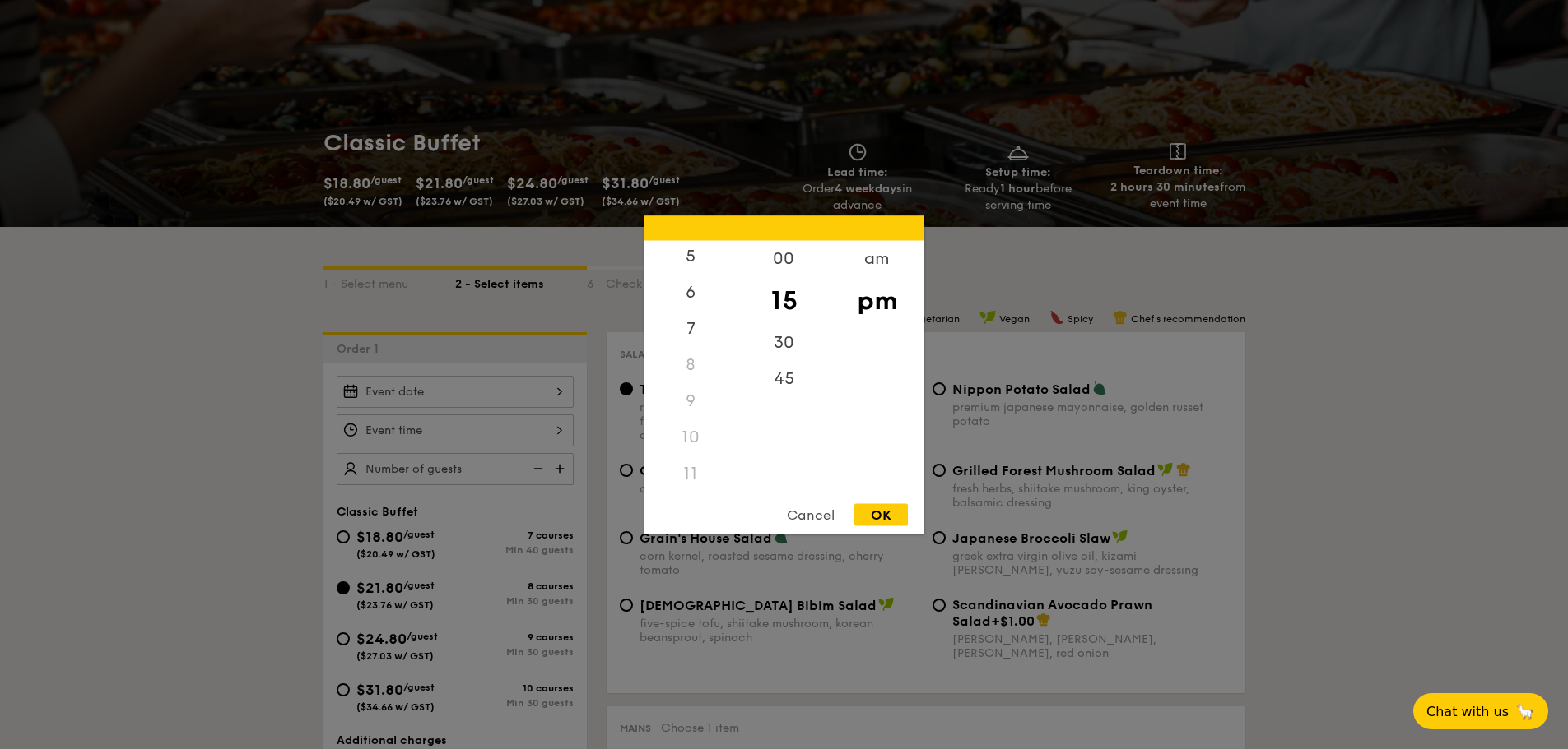
click at [692, 476] on div "11" at bounding box center [691, 473] width 93 height 36
click at [686, 322] on div "7" at bounding box center [691, 334] width 93 height 48
click at [691, 431] on div "10" at bounding box center [691, 449] width 93 height 36
click at [703, 336] on div "7" at bounding box center [691, 334] width 93 height 48
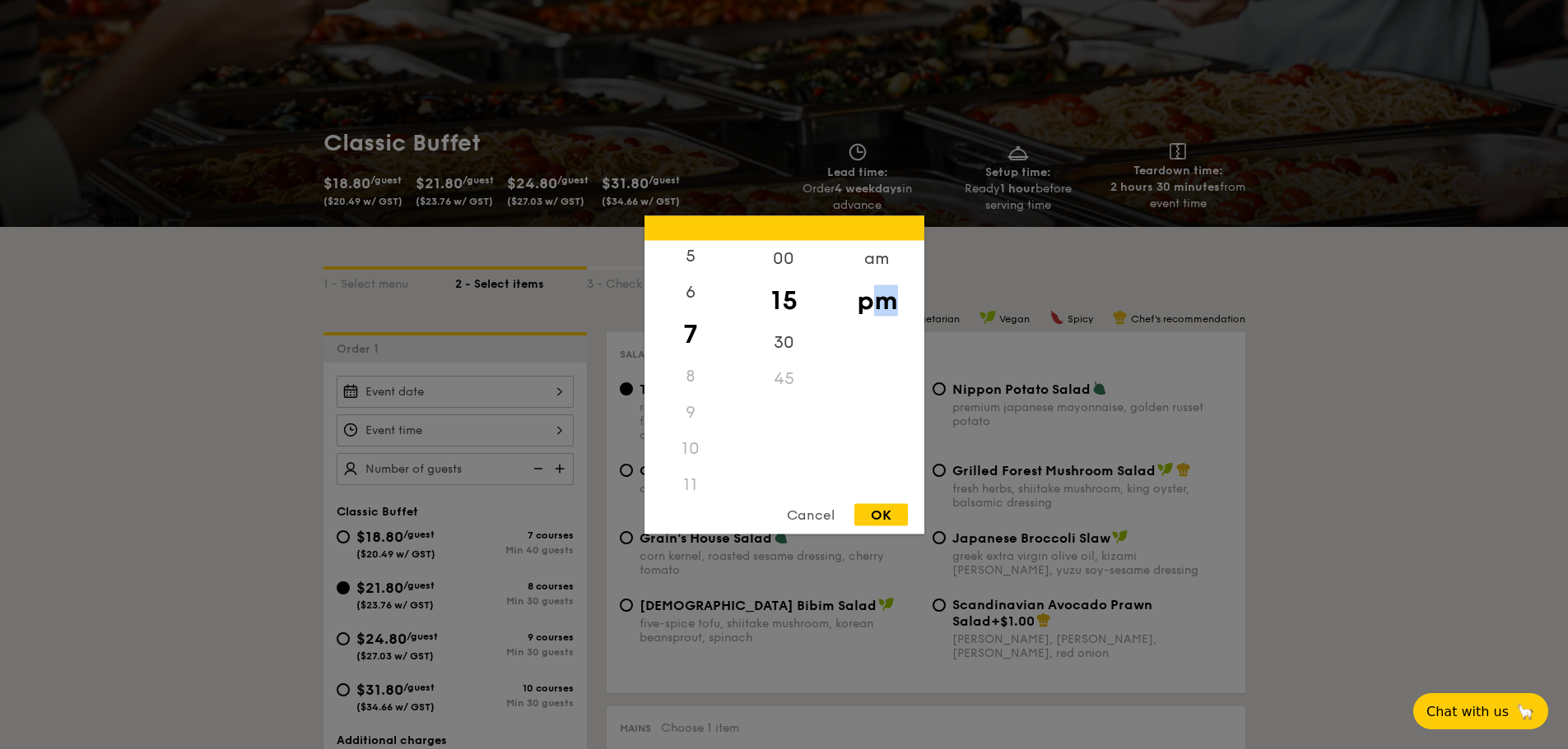
drag, startPoint x: 880, startPoint y: 283, endPoint x: 887, endPoint y: 356, distance: 73.3
click at [887, 356] on div "am pm" at bounding box center [876, 365] width 93 height 251
click at [885, 274] on div "am" at bounding box center [876, 264] width 93 height 48
click at [695, 474] on div "11" at bounding box center [691, 479] width 93 height 48
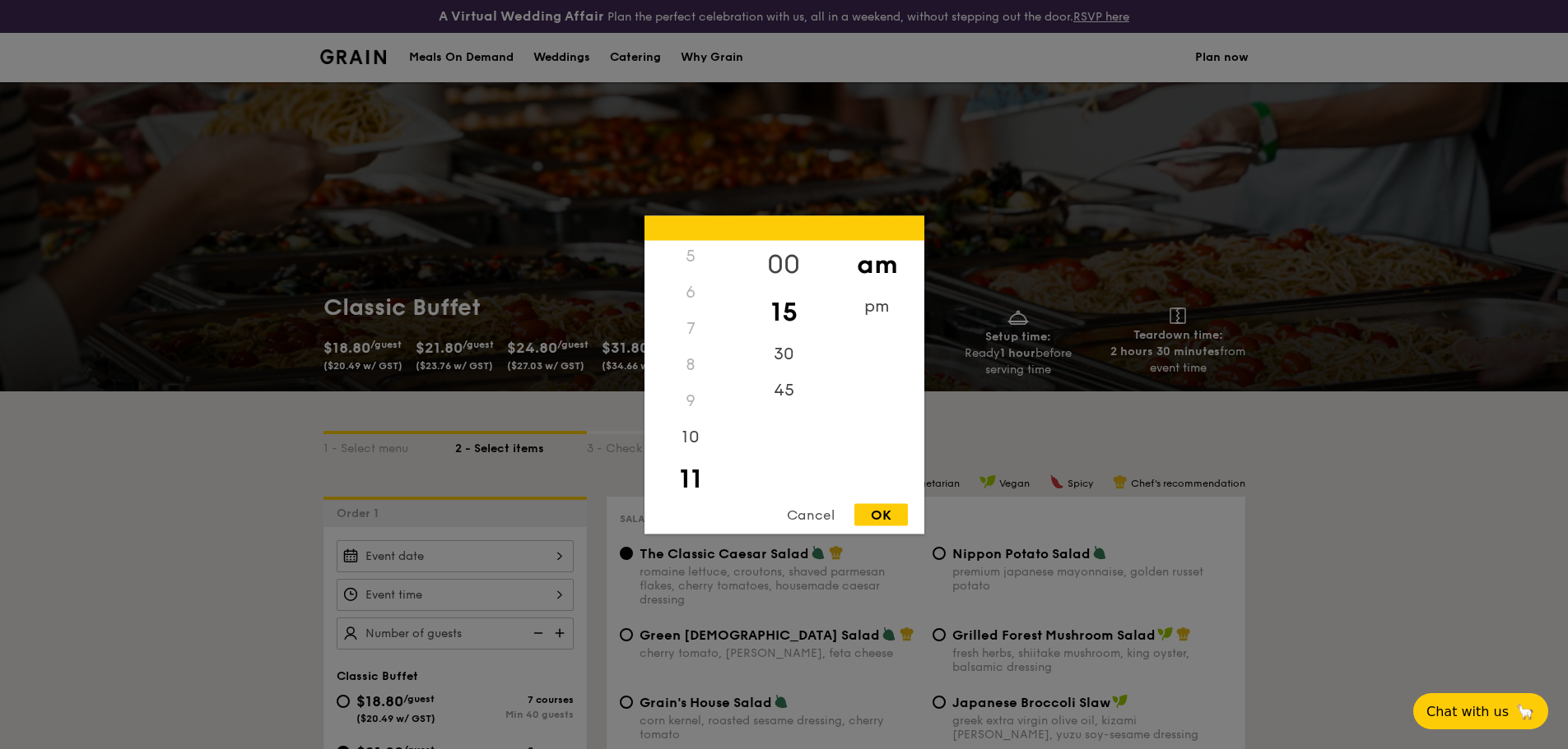
click at [783, 264] on div "00" at bounding box center [783, 264] width 93 height 48
click at [885, 520] on div "OK" at bounding box center [881, 514] width 54 height 22
type input "11:00AM"
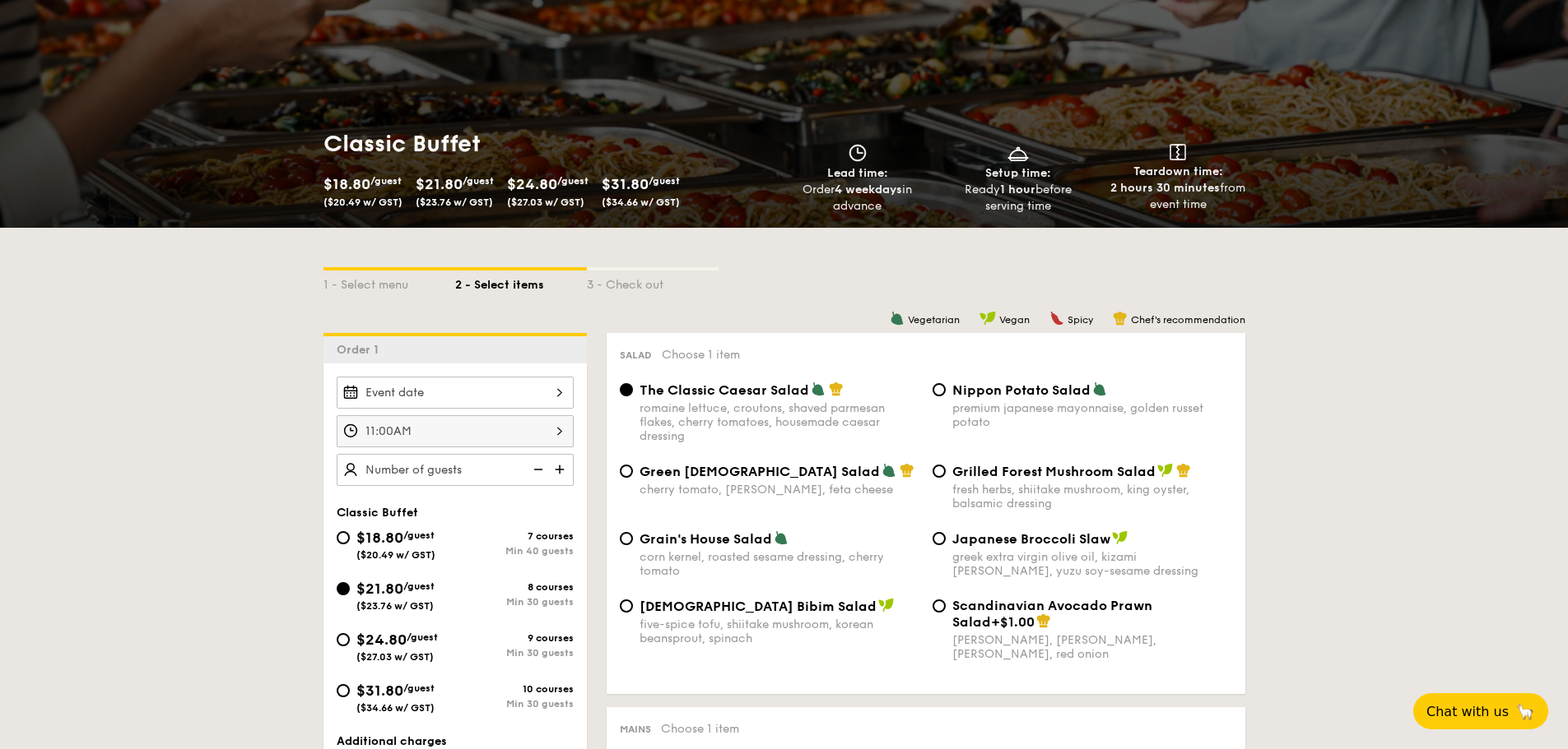
scroll to position [165, 0]
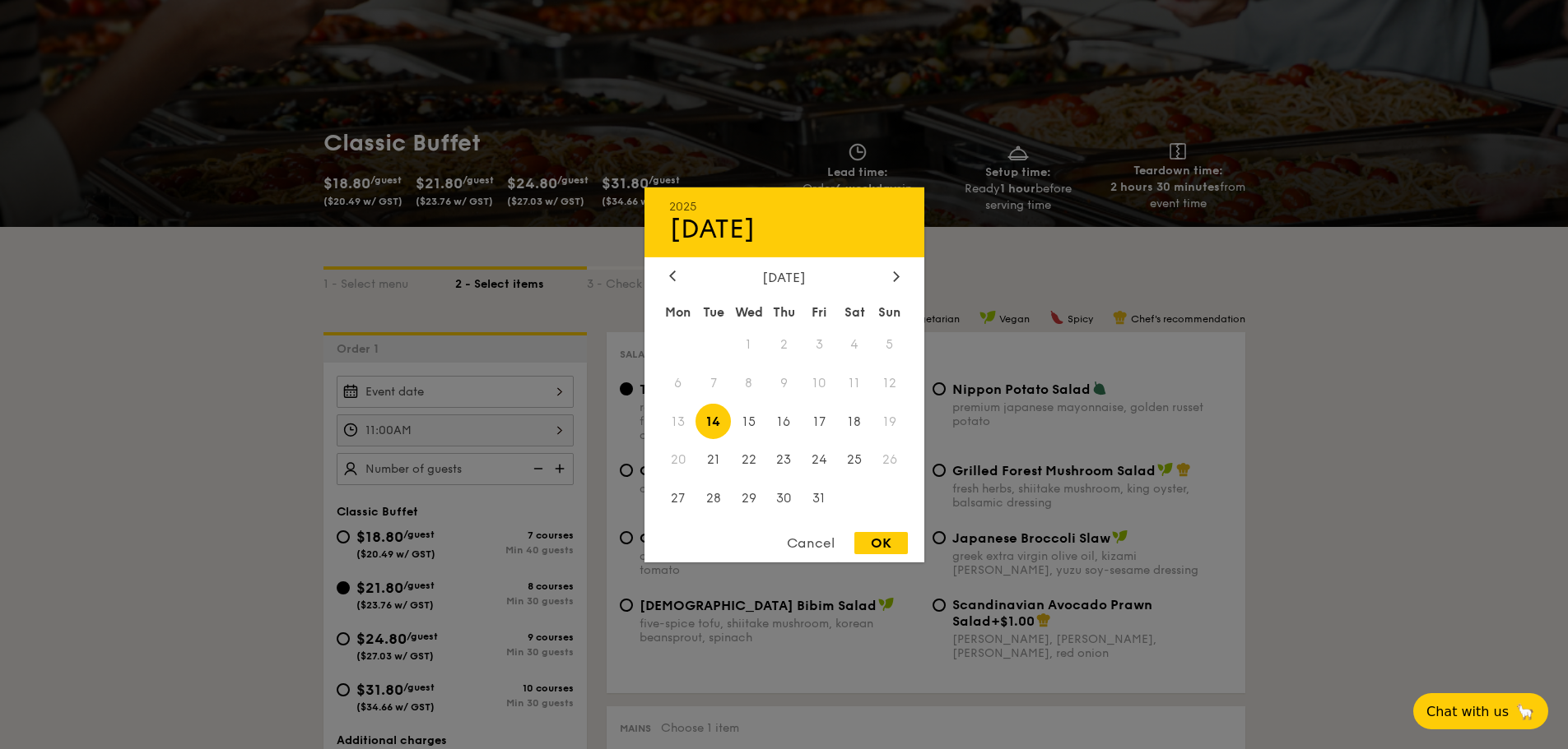
click at [437, 386] on div "2025 Oct [DATE] Tue Wed Thu Fri Sat Sun 1 2 3 4 5 6 7 8 9 10 11 12 13 14 15 16 …" at bounding box center [455, 391] width 237 height 32
click at [897, 273] on icon at bounding box center [895, 276] width 5 height 10
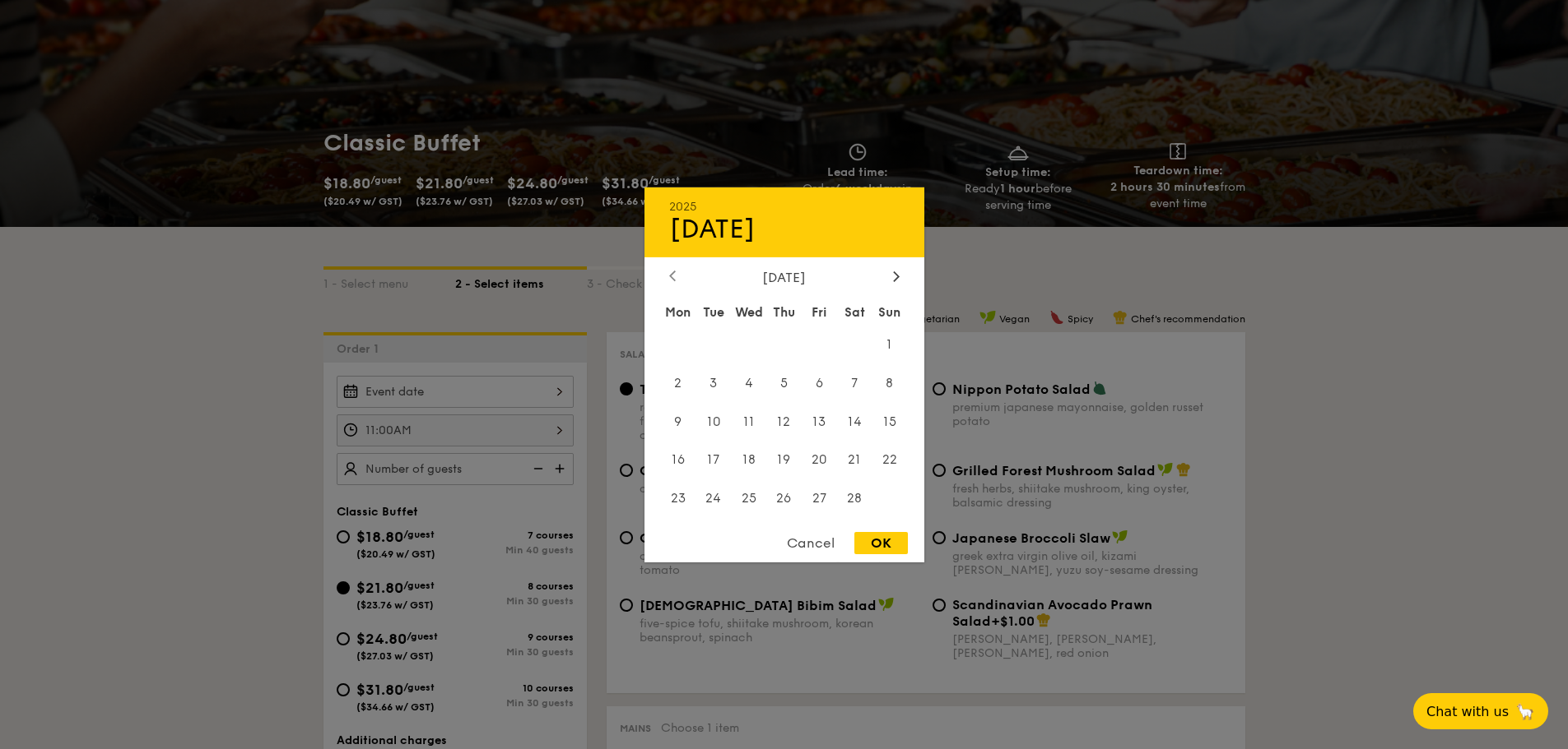
click at [679, 280] on div at bounding box center [672, 276] width 14 height 15
click at [909, 291] on div "[DATE] Mon Tue Wed Thu Fri Sat Sun 1 2 3 4 5 6 7 8 9 10 11 12 13 14 15 16 17 18…" at bounding box center [785, 393] width 280 height 250
click at [884, 343] on span "2" at bounding box center [890, 343] width 36 height 35
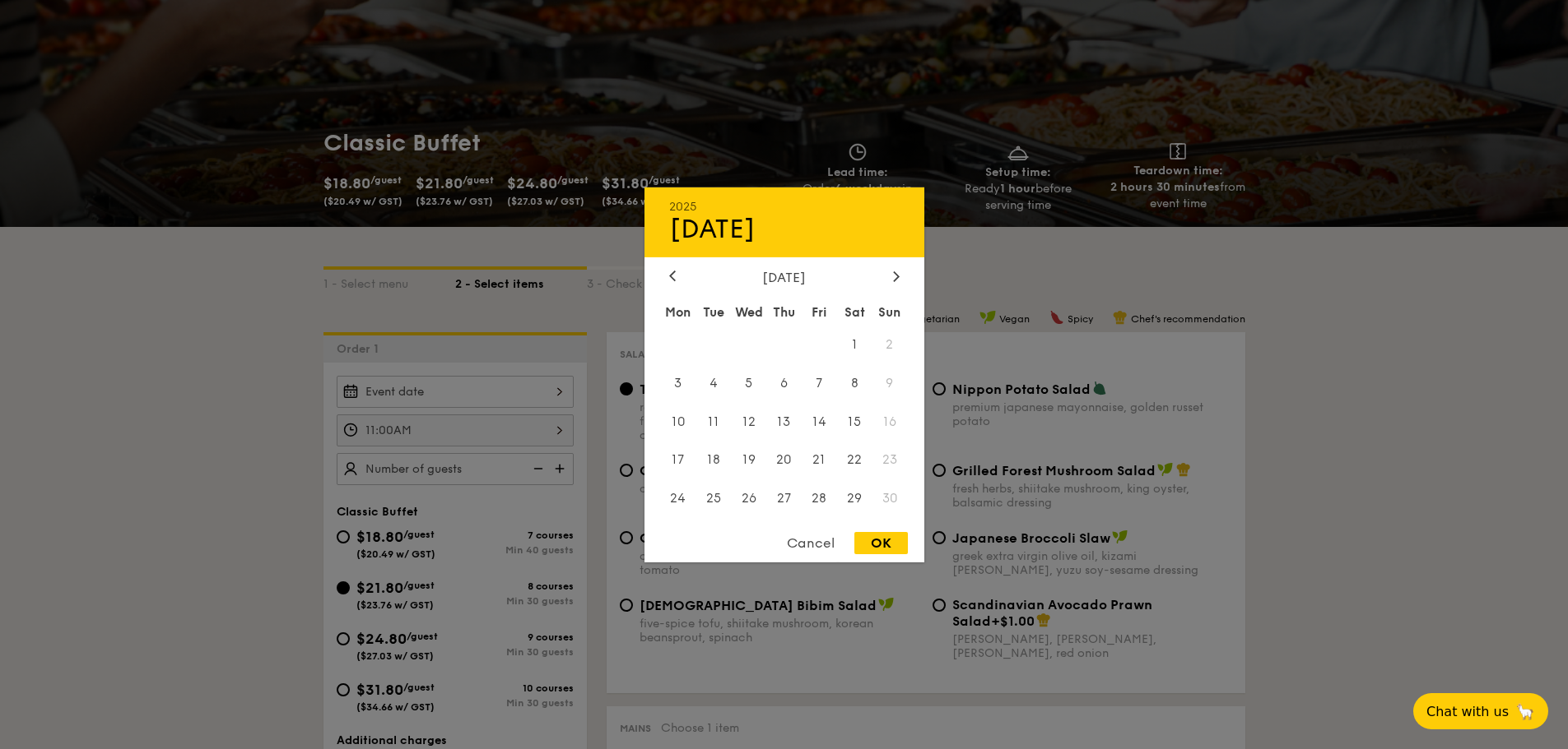
click at [890, 343] on span "2" at bounding box center [890, 343] width 36 height 35
click at [878, 550] on div "OK" at bounding box center [881, 543] width 54 height 22
type input "[DATE]"
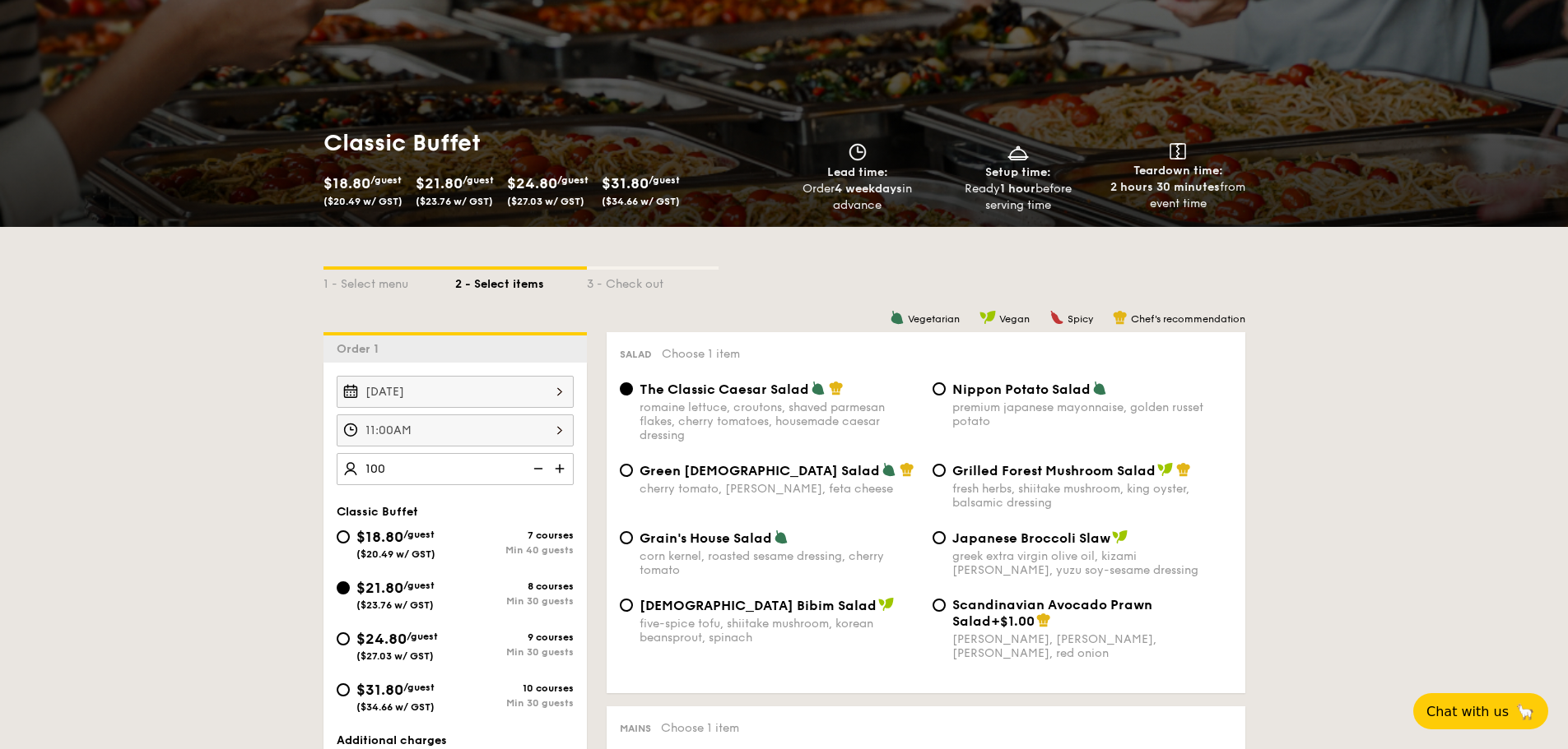
type input "100 guests"
click at [472, 387] on div "[DATE]" at bounding box center [455, 391] width 237 height 32
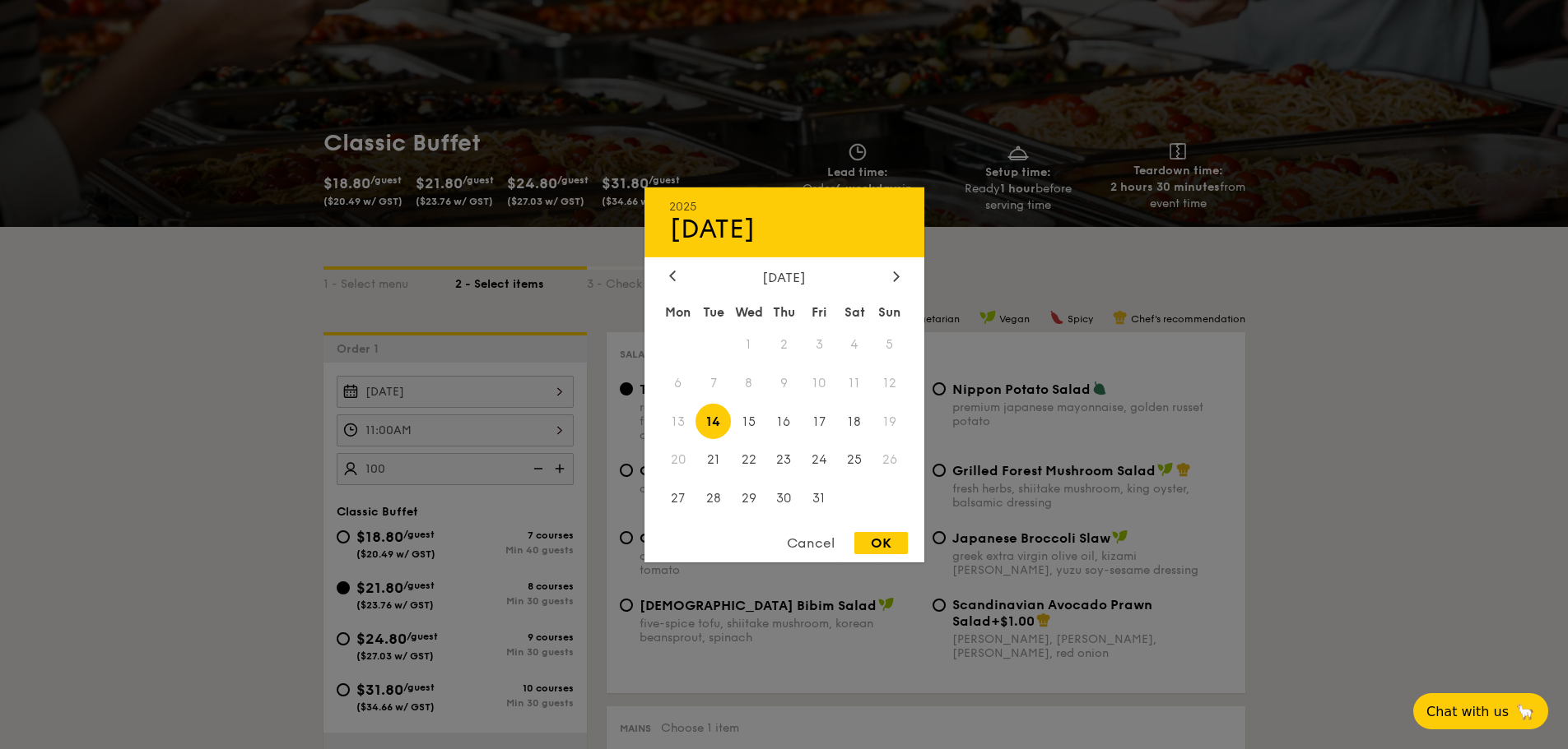
click at [903, 280] on div "[DATE]" at bounding box center [785, 276] width 280 height 15
click at [895, 278] on icon at bounding box center [895, 276] width 5 height 10
click at [849, 340] on span "1" at bounding box center [854, 343] width 36 height 35
click at [882, 542] on div "OK" at bounding box center [881, 543] width 54 height 22
type input "[DATE]"
